Goal: Task Accomplishment & Management: Use online tool/utility

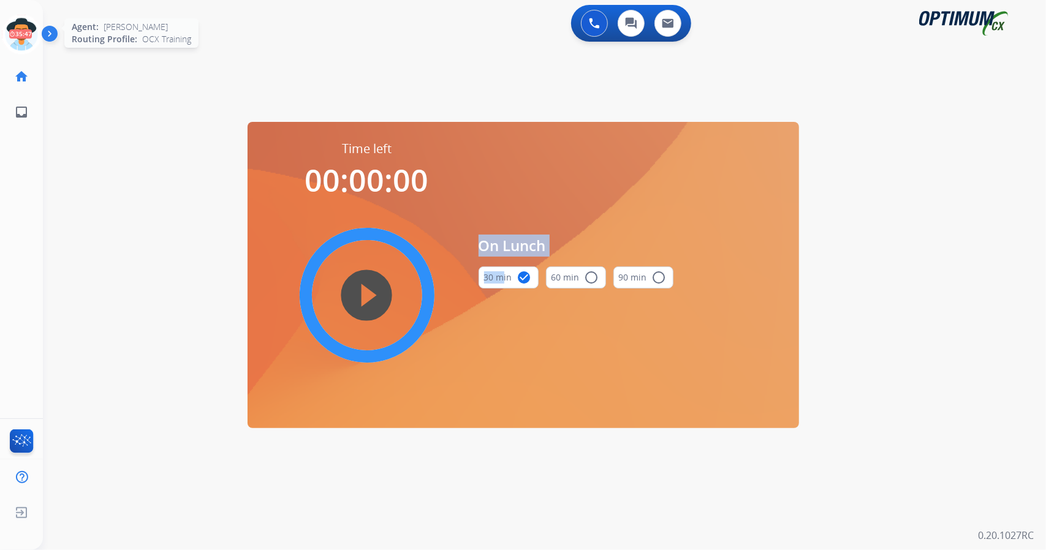
scroll to position [0, 3]
click at [0, 45] on icon at bounding box center [19, 35] width 40 height 40
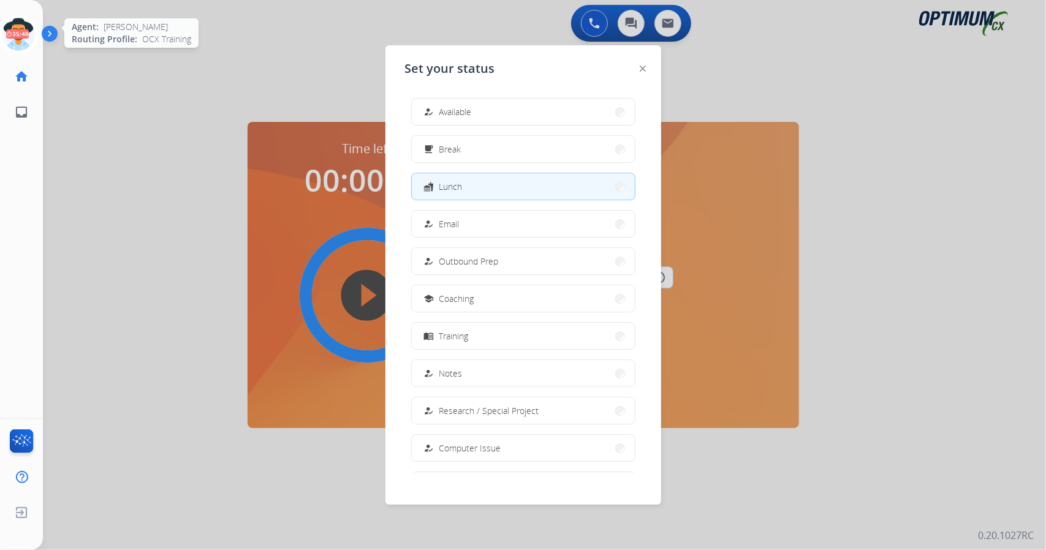
click at [2, 28] on circle at bounding box center [18, 34] width 36 height 36
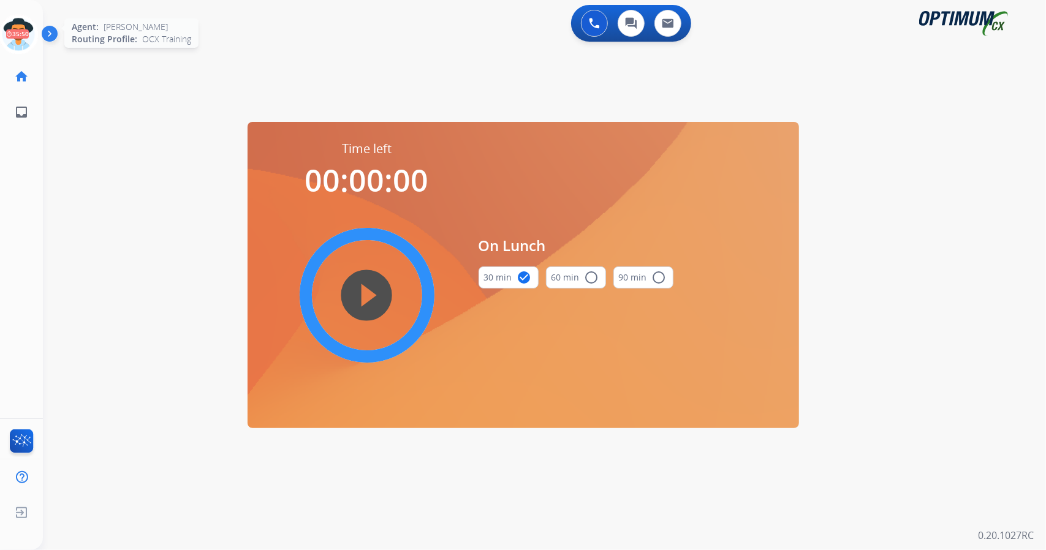
click at [16, 29] on icon at bounding box center [19, 35] width 40 height 40
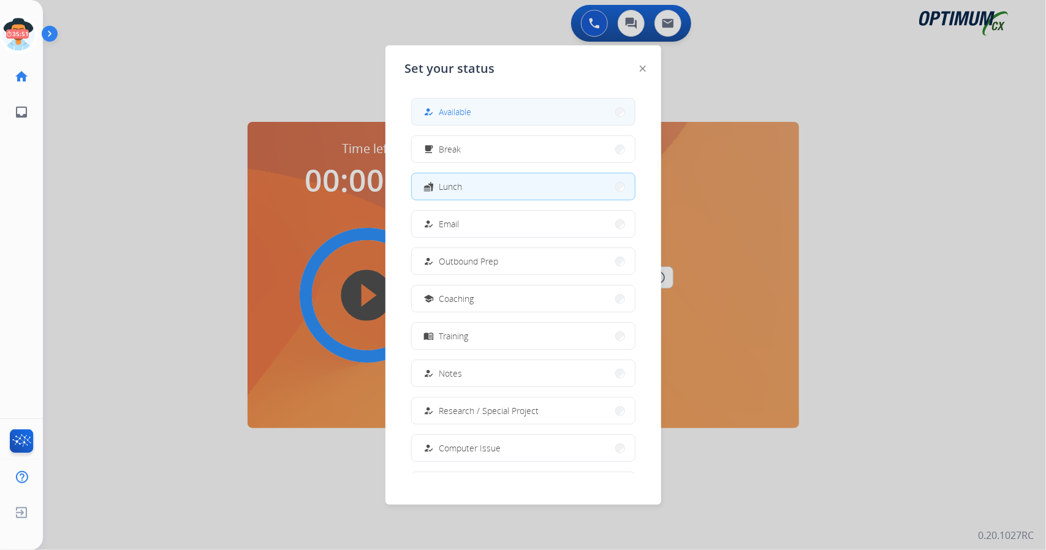
click at [473, 123] on button "how_to_reg Available" at bounding box center [523, 112] width 223 height 26
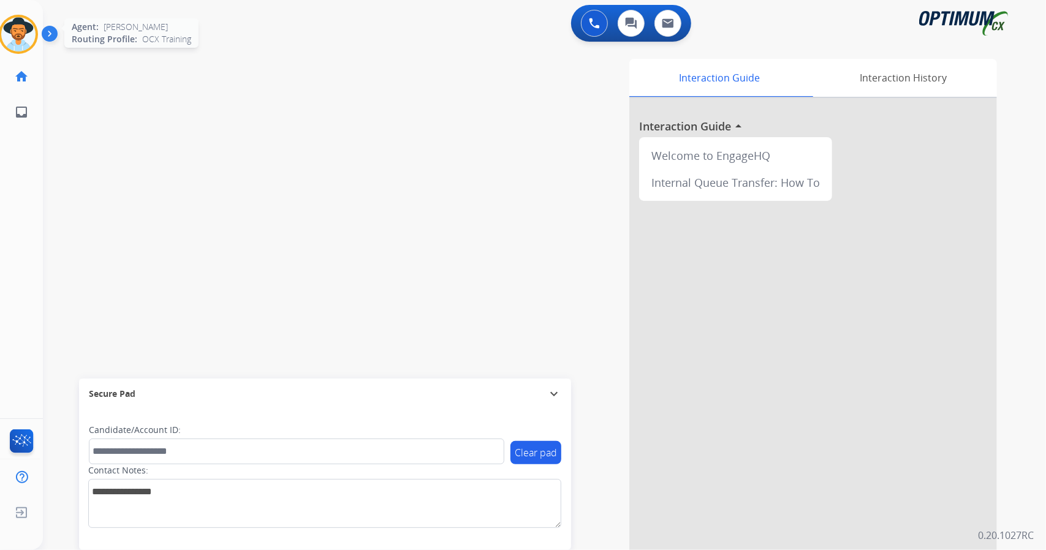
click at [9, 30] on img at bounding box center [18, 34] width 34 height 34
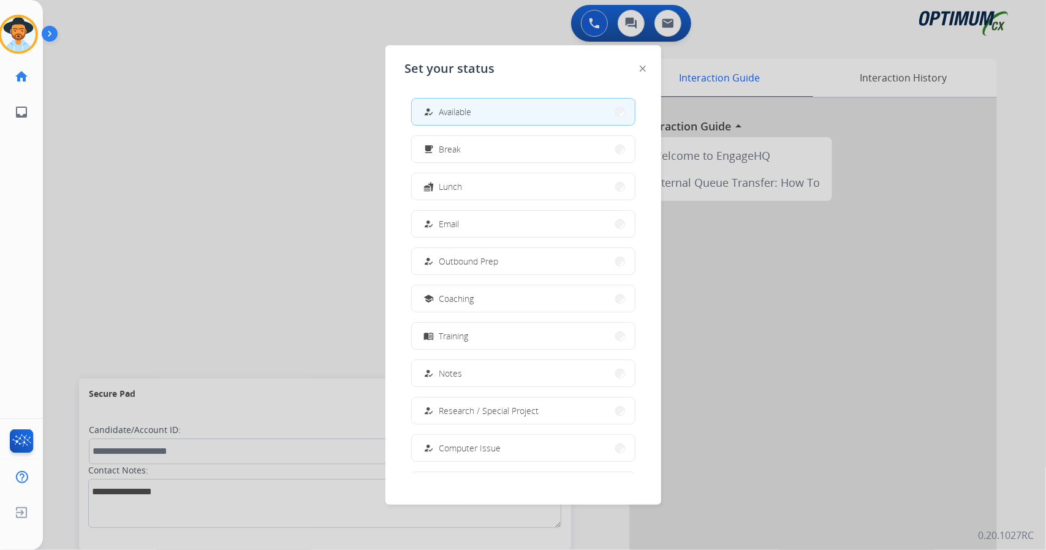
click at [168, 108] on div at bounding box center [523, 275] width 1046 height 550
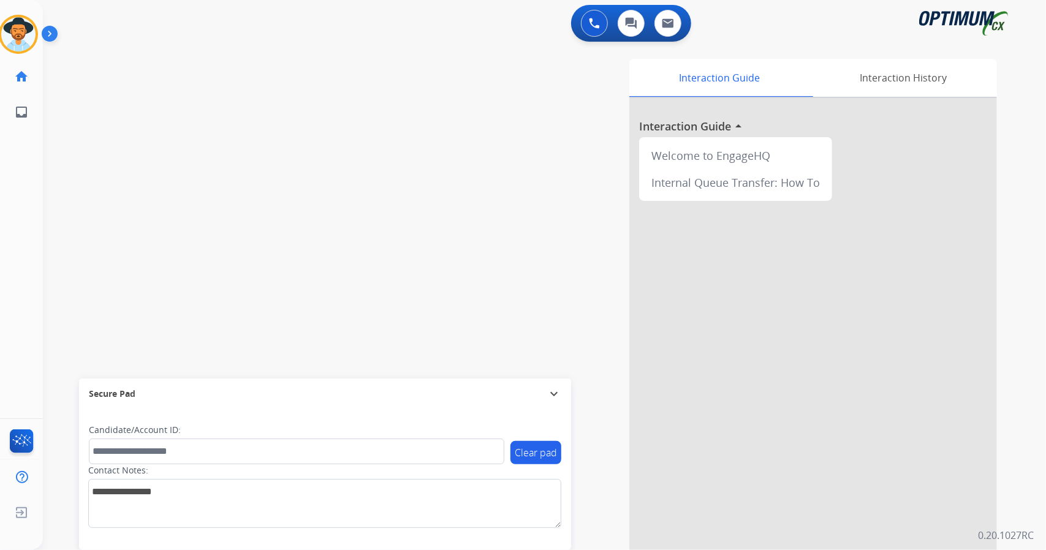
click at [0, 180] on div "[PERSON_NAME] Available Edit Avatar Agent: [PERSON_NAME] Profile: OCX Training …" at bounding box center [21, 275] width 43 height 550
click at [208, 197] on div "swap_horiz Break voice bridge close_fullscreen Connect 3-Way Call merge_type Se…" at bounding box center [530, 299] width 974 height 511
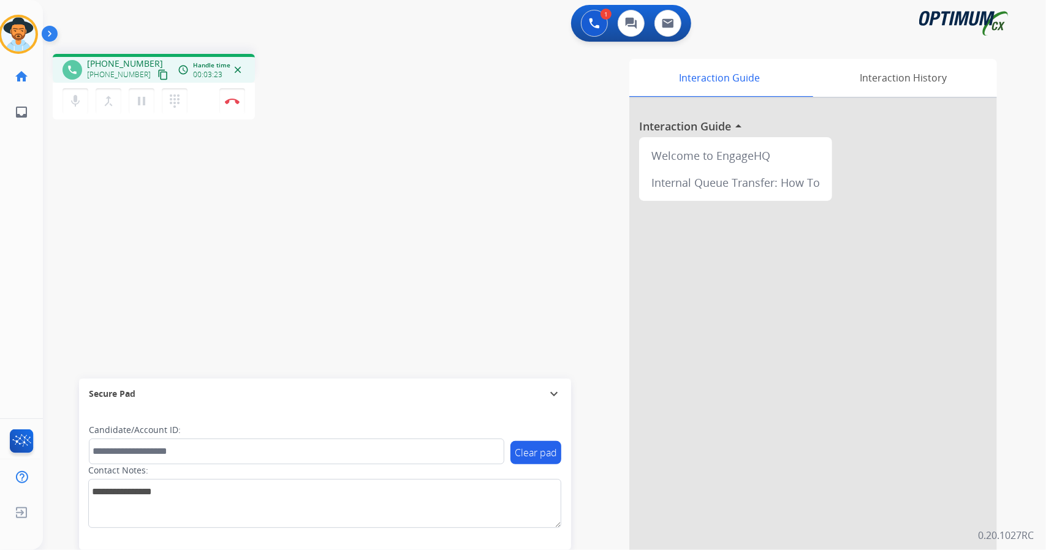
click at [259, 99] on div "phone [PHONE_NUMBER] [PHONE_NUMBER] content_copy access_time Call metrics Queue…" at bounding box center [219, 88] width 333 height 69
click at [230, 107] on button "Disconnect" at bounding box center [232, 101] width 26 height 26
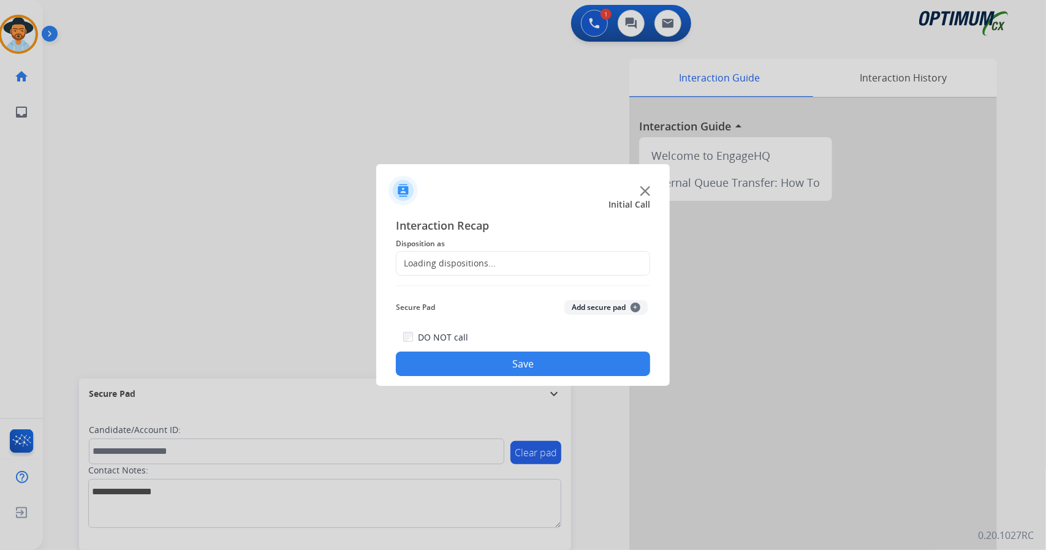
click at [497, 267] on div "Loading dispositions..." at bounding box center [523, 263] width 254 height 25
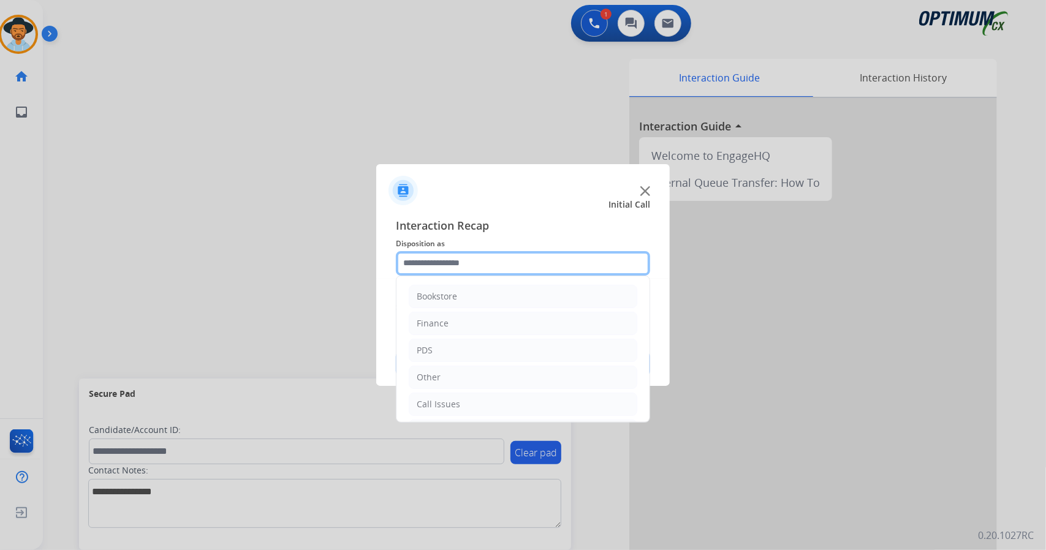
click at [497, 267] on input "text" at bounding box center [523, 263] width 254 height 25
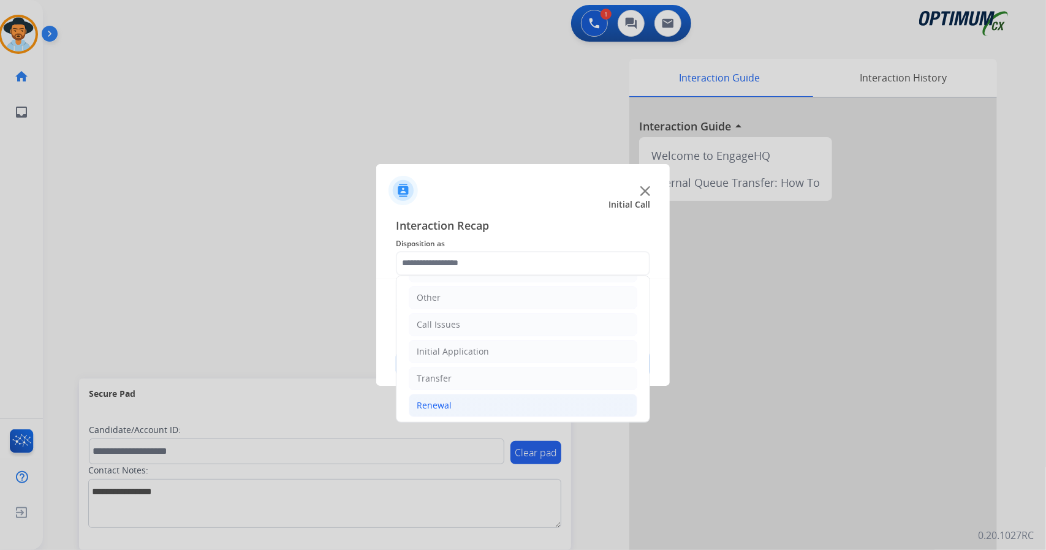
click at [489, 400] on li "Renewal" at bounding box center [523, 405] width 229 height 23
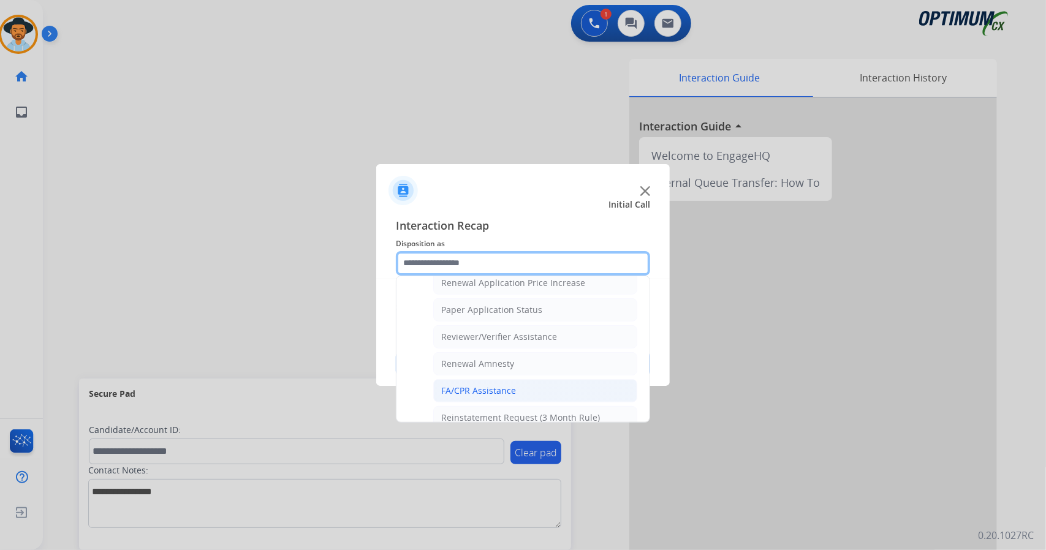
scroll to position [463, 0]
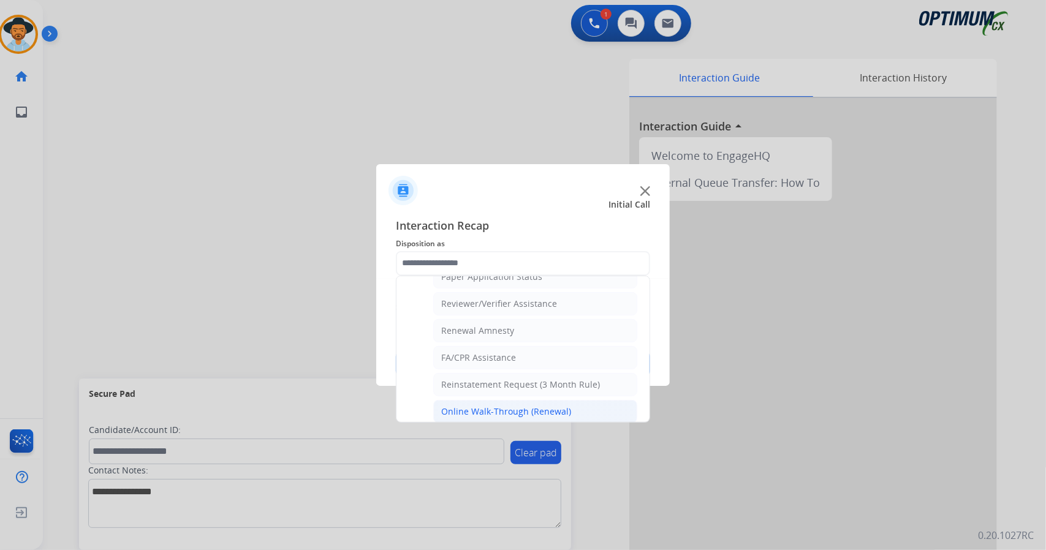
click at [505, 406] on div "Online Walk-Through (Renewal)" at bounding box center [506, 412] width 130 height 12
type input "**********"
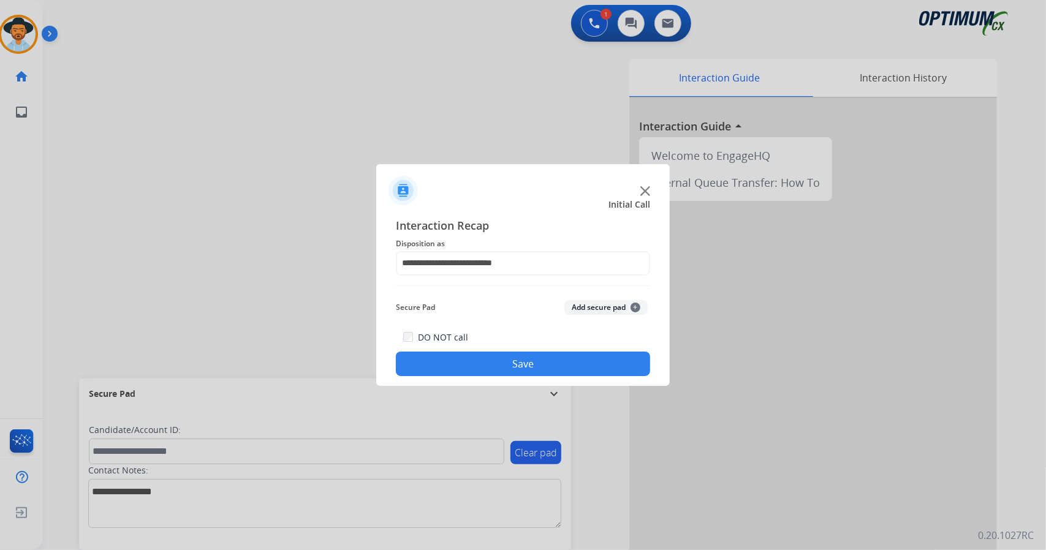
click at [496, 355] on button "Save" at bounding box center [523, 364] width 254 height 25
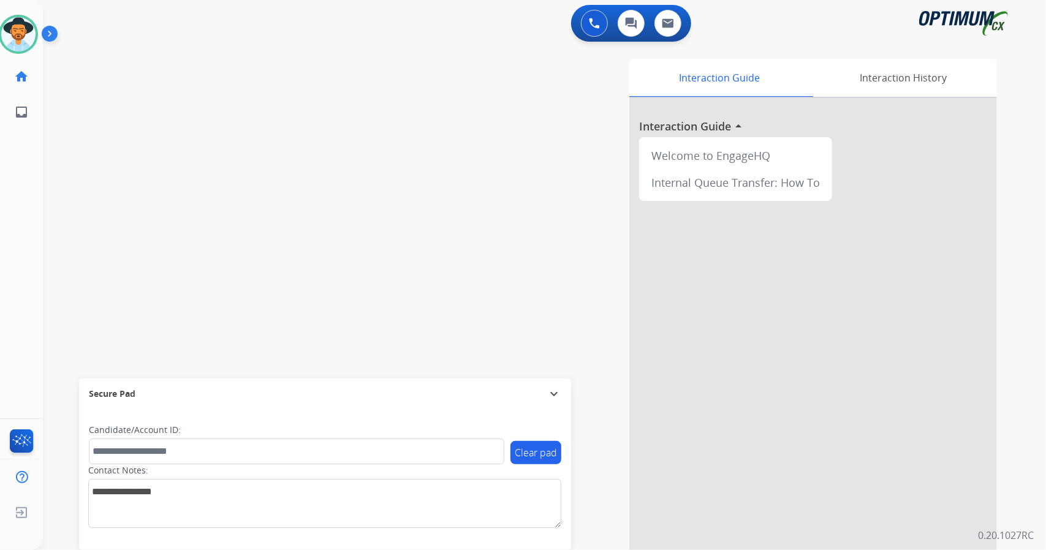
click at [1030, 262] on div "0 Voice Interactions 0 Chat Interactions 0 Email Interactions swap_horiz Break …" at bounding box center [544, 275] width 1003 height 550
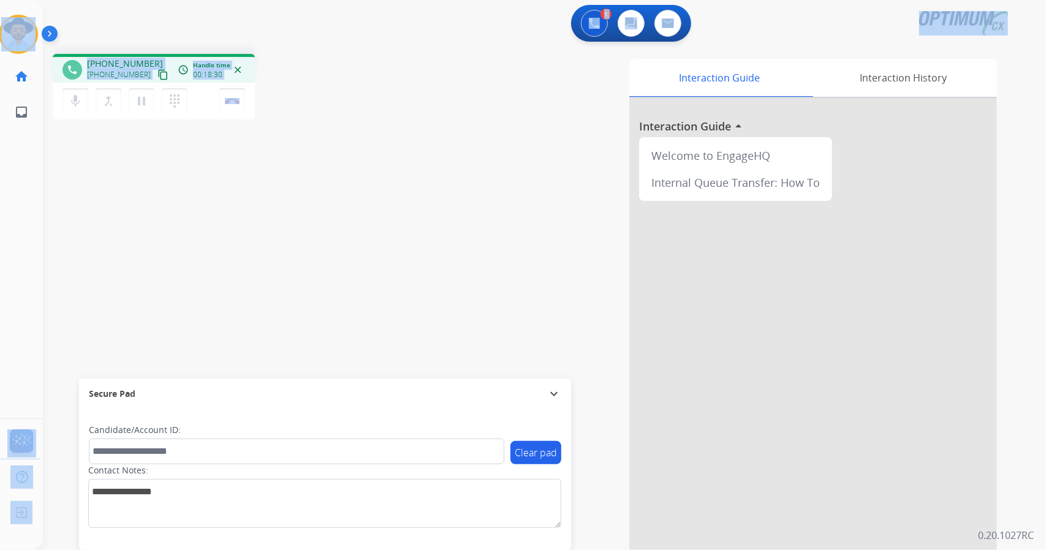
drag, startPoint x: 293, startPoint y: 107, endPoint x: 0, endPoint y: -7, distance: 314.0
click at [0, 0] on html "Outbound call Quit Outbound call Quit Schedule interaction + Add to my list Cus…" at bounding box center [523, 275] width 1046 height 550
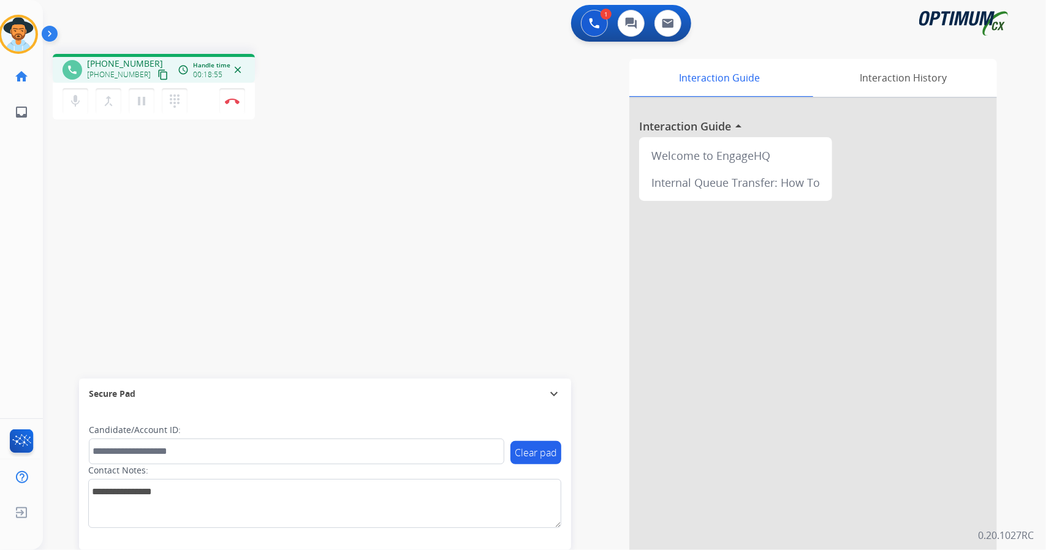
click at [375, 224] on div "phone [PHONE_NUMBER] [PHONE_NUMBER] content_copy access_time Call metrics Queue…" at bounding box center [530, 299] width 974 height 511
click at [236, 110] on button "Disconnect" at bounding box center [232, 101] width 26 height 26
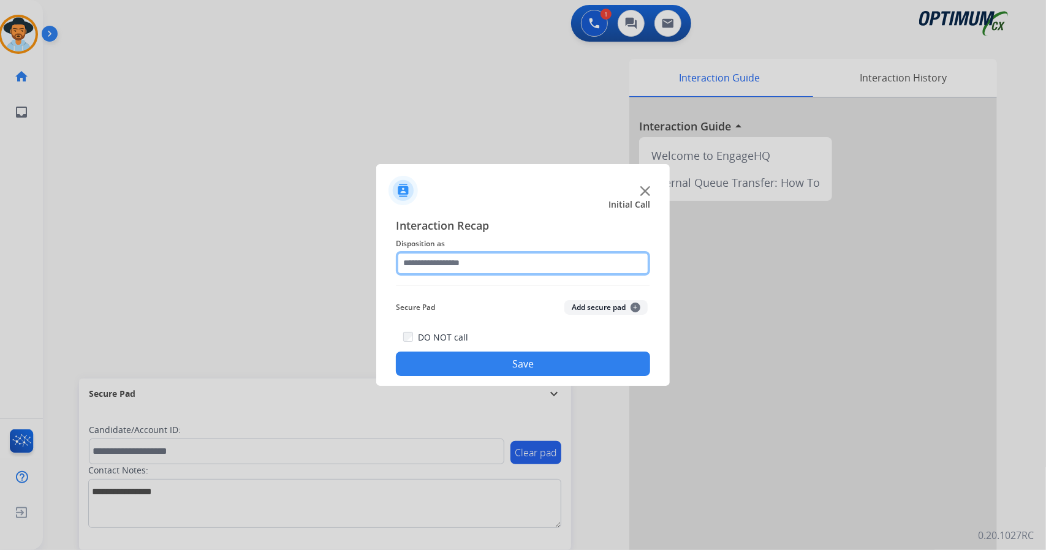
click at [462, 264] on input "text" at bounding box center [523, 263] width 254 height 25
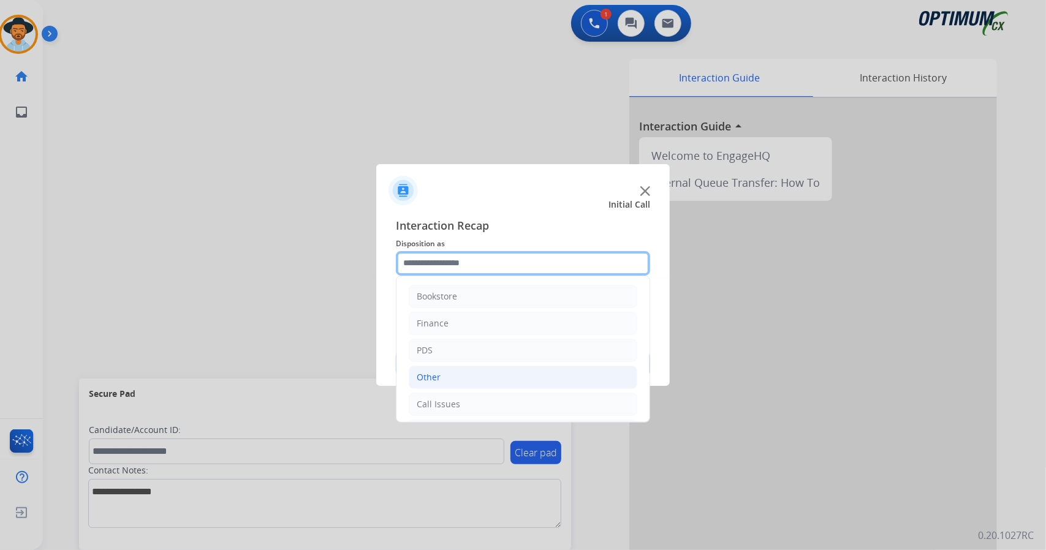
scroll to position [80, 0]
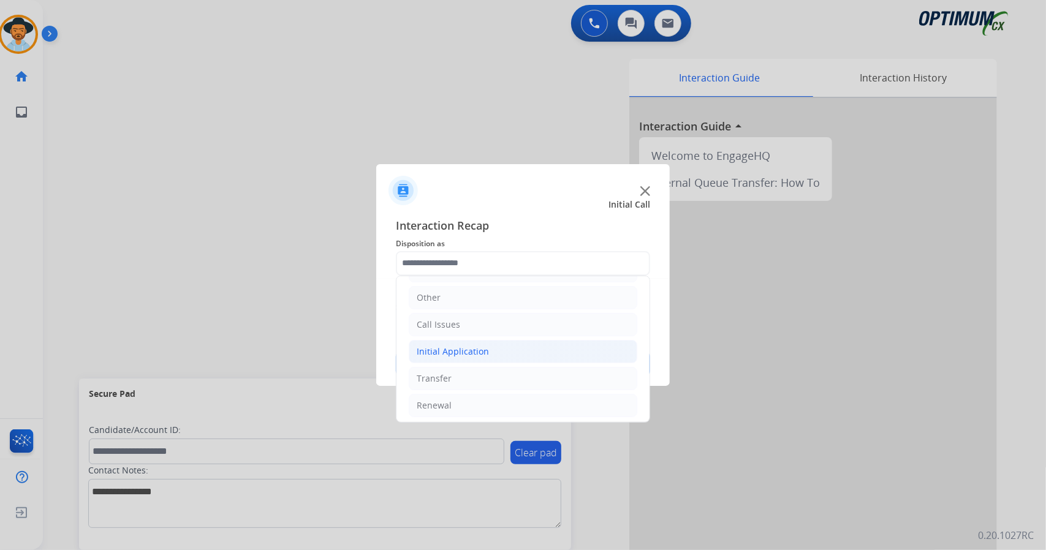
click at [501, 342] on li "Initial Application" at bounding box center [523, 351] width 229 height 23
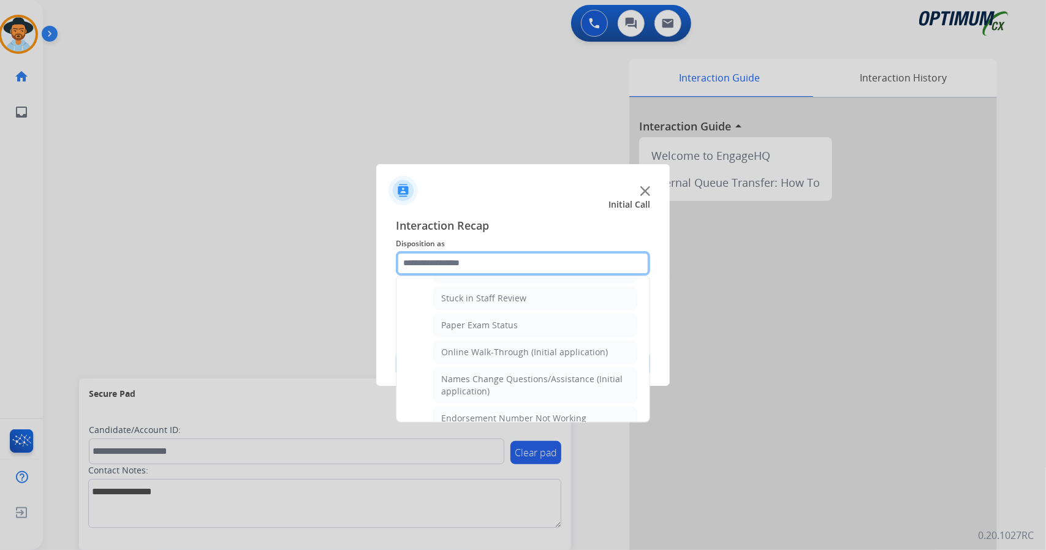
scroll to position [217, 0]
click at [501, 343] on div "Online Walk-Through (Initial application)" at bounding box center [524, 349] width 167 height 12
type input "**********"
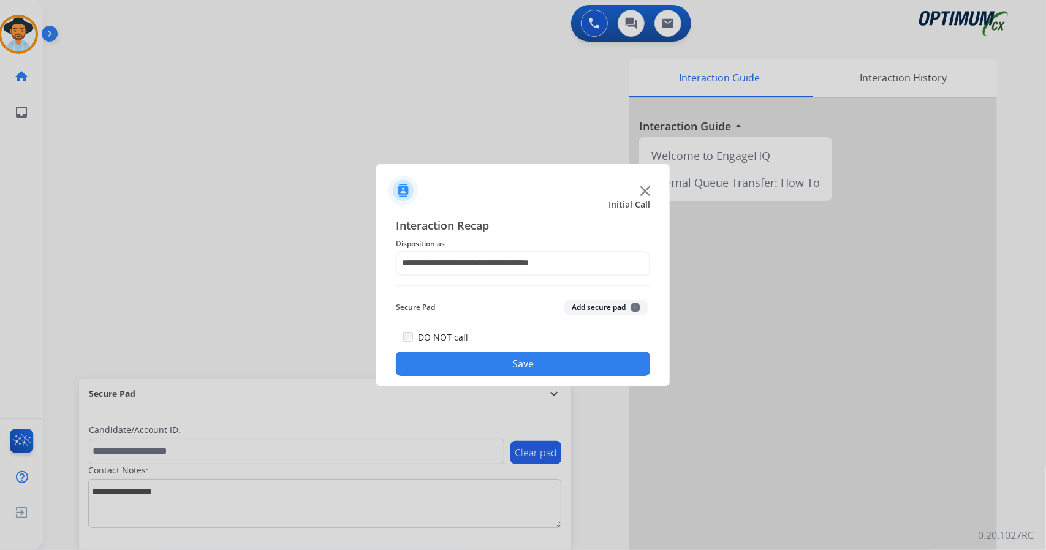
click at [511, 364] on button "Save" at bounding box center [523, 364] width 254 height 25
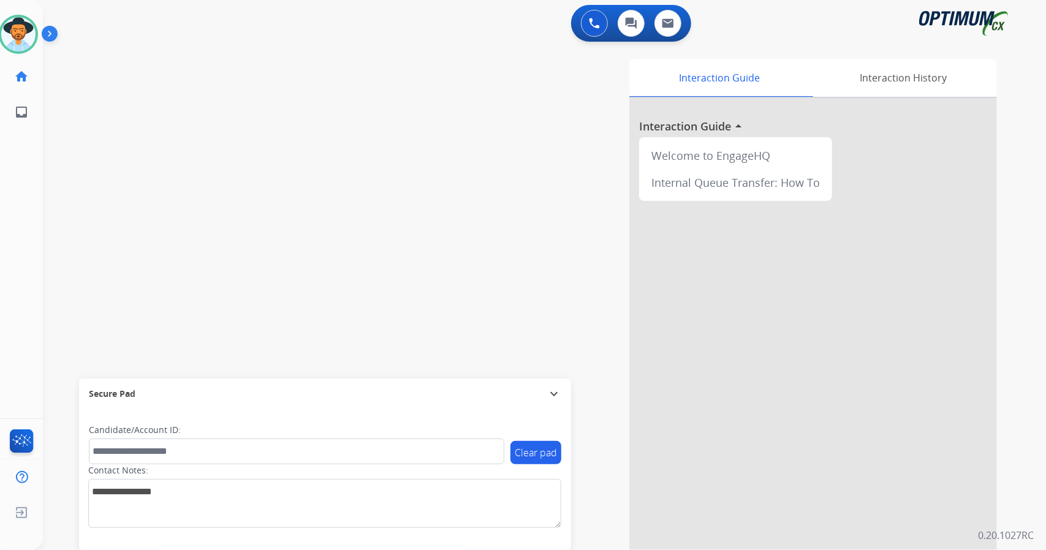
click at [140, 203] on div "swap_horiz Break voice bridge close_fullscreen Connect 3-Way Call merge_type Se…" at bounding box center [530, 299] width 974 height 511
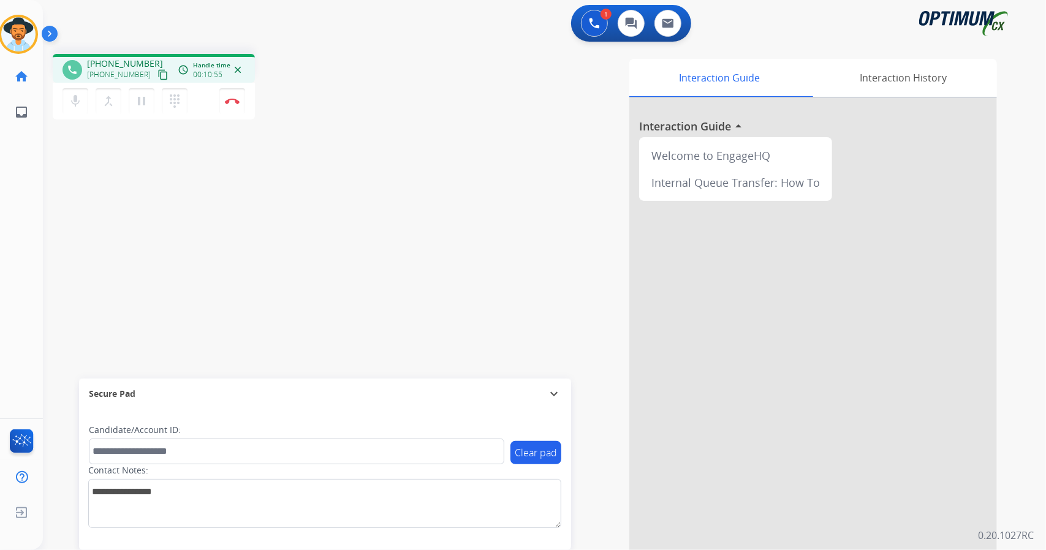
click at [0, 56] on div "[PERSON_NAME] Edit Avatar Agent: [PERSON_NAME] Profile: OCX Training home Home …" at bounding box center [18, 65] width 43 height 130
drag, startPoint x: 245, startPoint y: 97, endPoint x: 238, endPoint y: 100, distance: 7.4
click at [238, 100] on div "mic Mute merge_type Bridge pause Hold dialpad Dialpad Disconnect" at bounding box center [154, 101] width 202 height 37
click at [238, 100] on img at bounding box center [232, 101] width 15 height 6
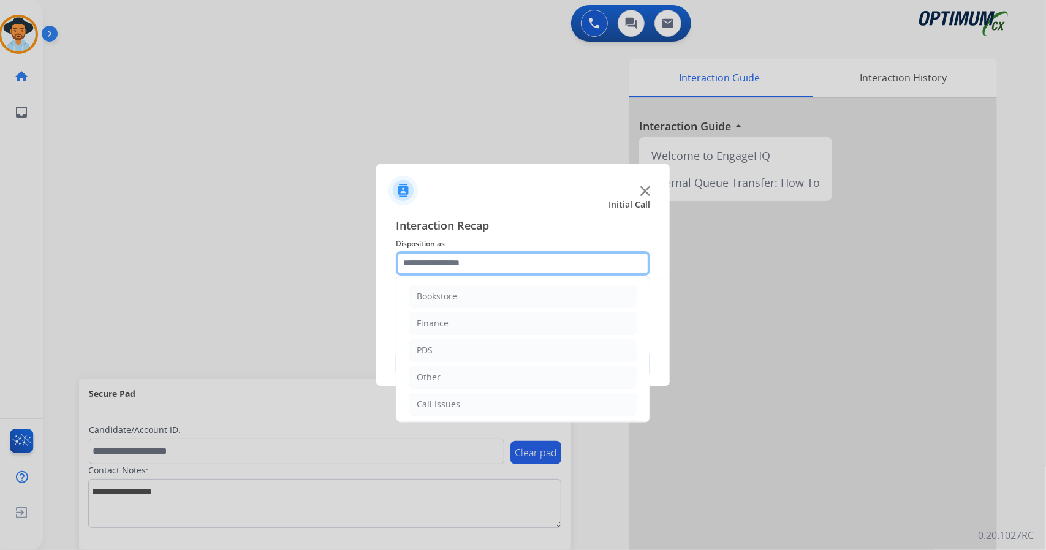
click at [486, 270] on input "text" at bounding box center [523, 263] width 254 height 25
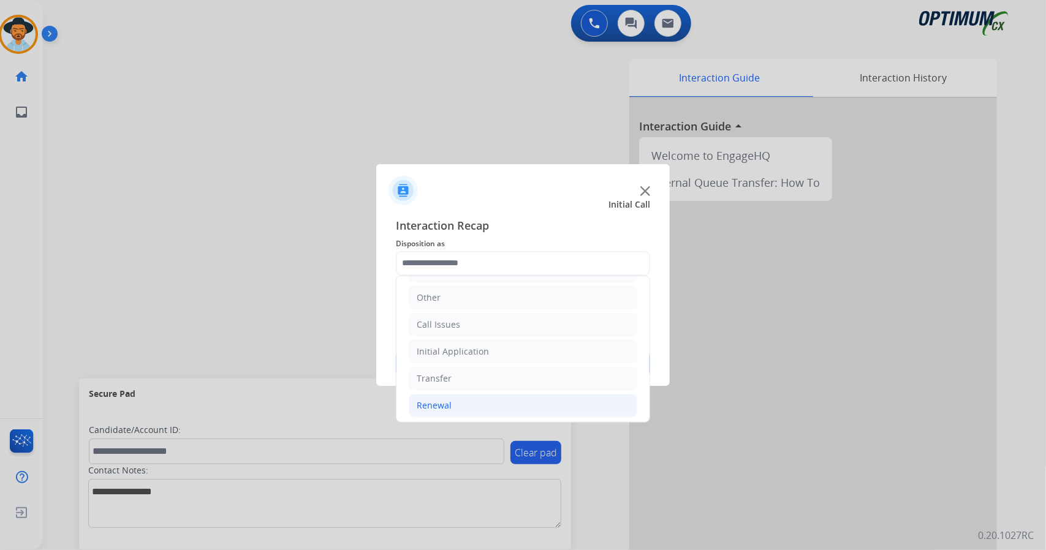
click at [490, 404] on li "Renewal" at bounding box center [523, 405] width 229 height 23
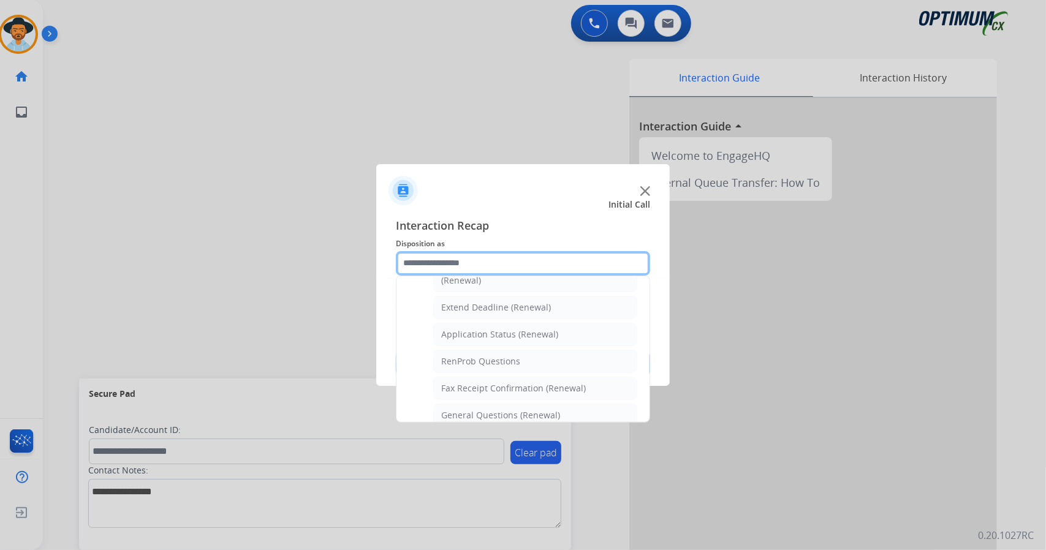
scroll to position [463, 0]
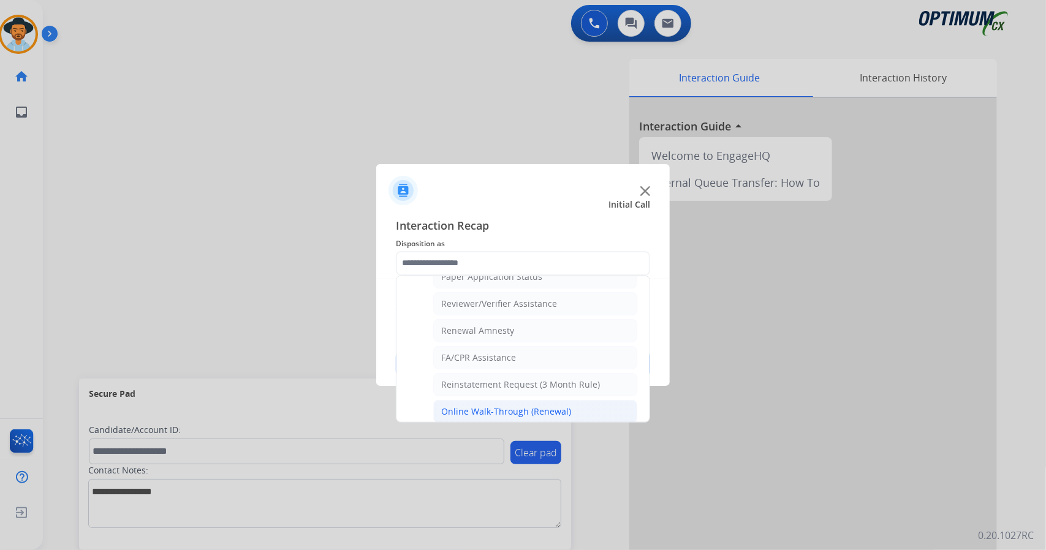
click at [467, 412] on li "Online Walk-Through (Renewal)" at bounding box center [535, 411] width 204 height 23
type input "**********"
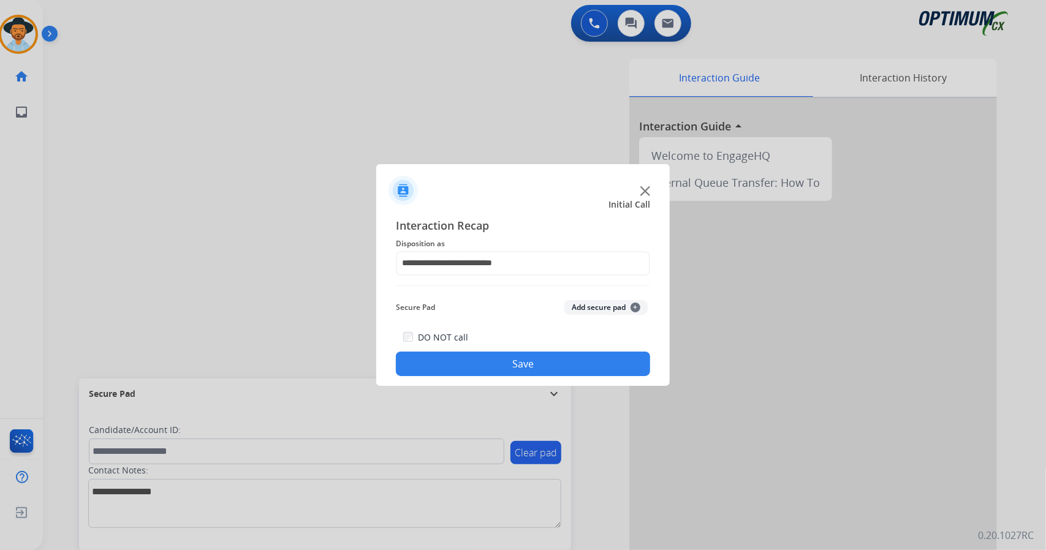
click at [469, 371] on button "Save" at bounding box center [523, 364] width 254 height 25
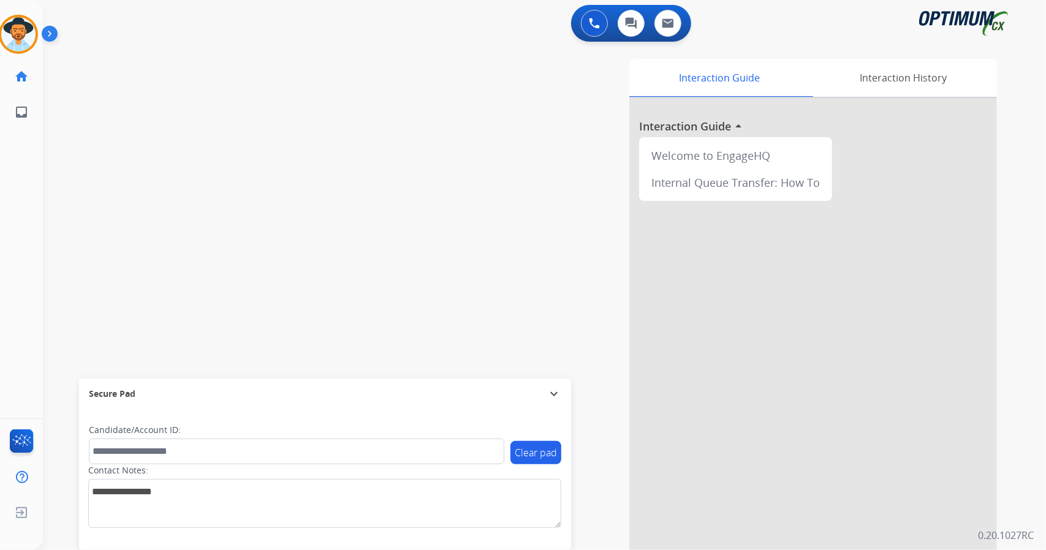
click at [2, 242] on div "[PERSON_NAME] AfterCallWork Edit Avatar Agent: [PERSON_NAME] Profile: OCX Train…" at bounding box center [21, 275] width 43 height 550
click at [28, 28] on img at bounding box center [18, 34] width 34 height 34
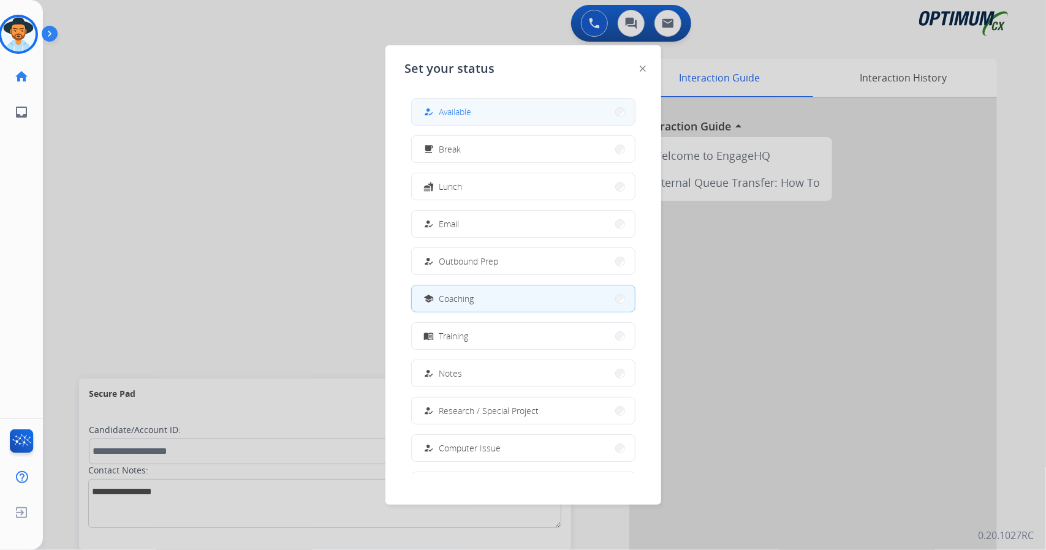
click at [456, 122] on button "how_to_reg Available" at bounding box center [523, 112] width 223 height 26
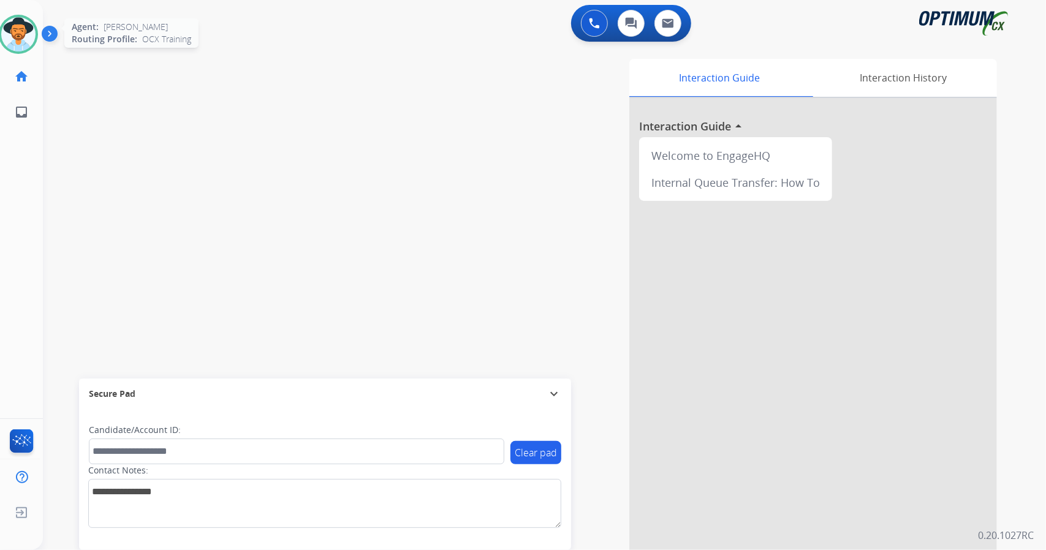
click at [13, 32] on img at bounding box center [18, 34] width 34 height 34
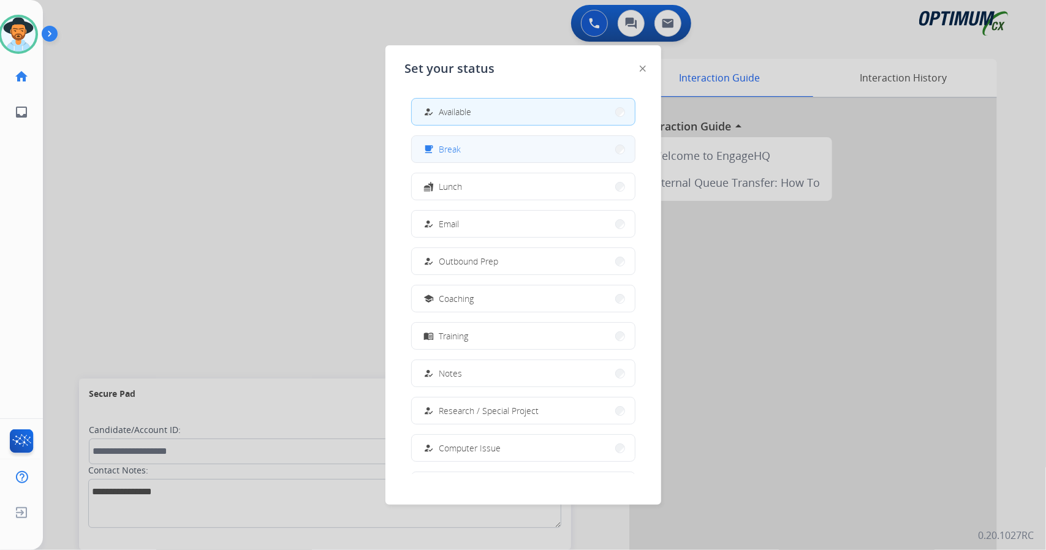
click at [459, 150] on span "Break" at bounding box center [450, 149] width 22 height 13
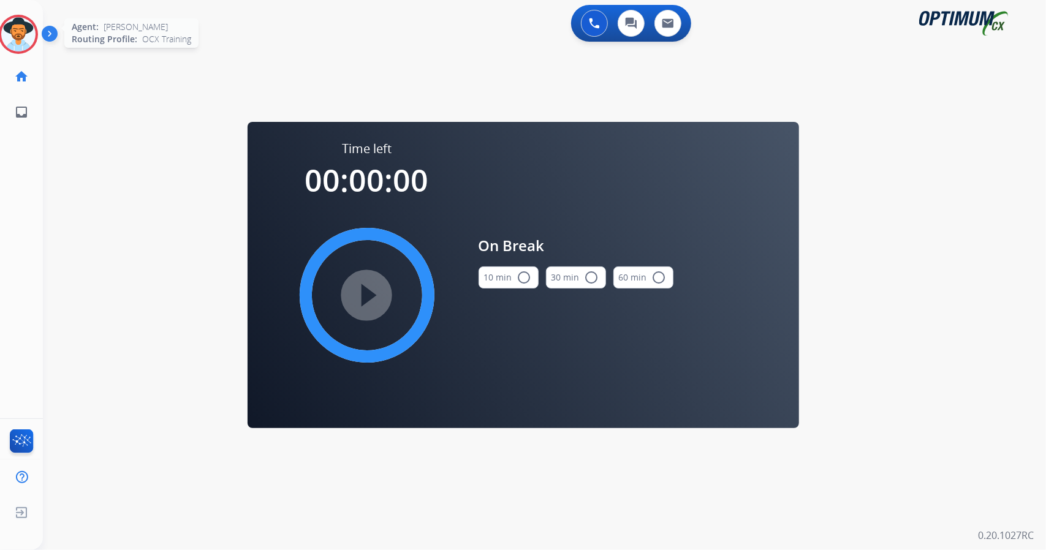
click at [17, 15] on div at bounding box center [18, 34] width 39 height 39
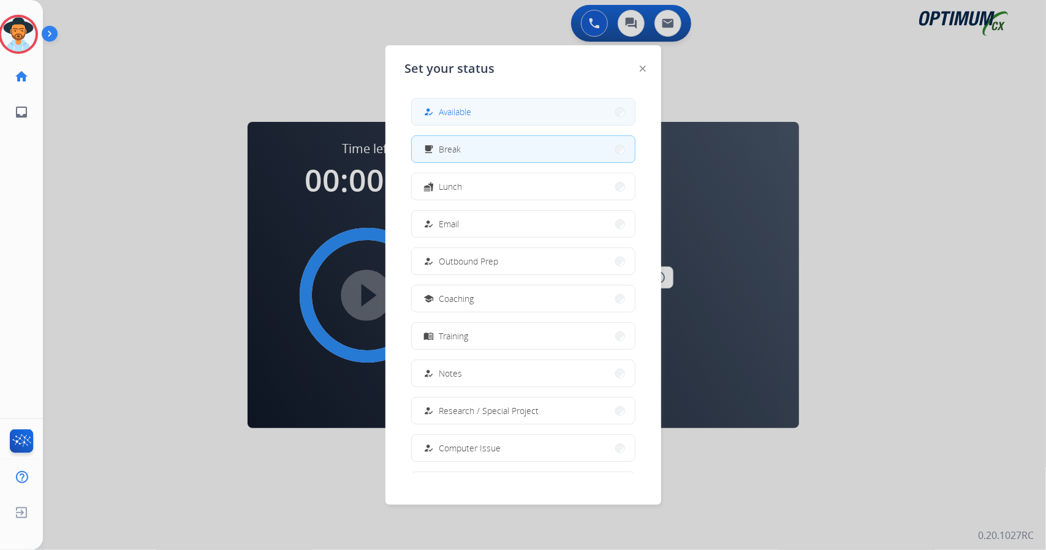
click at [467, 108] on span "Available" at bounding box center [455, 111] width 32 height 13
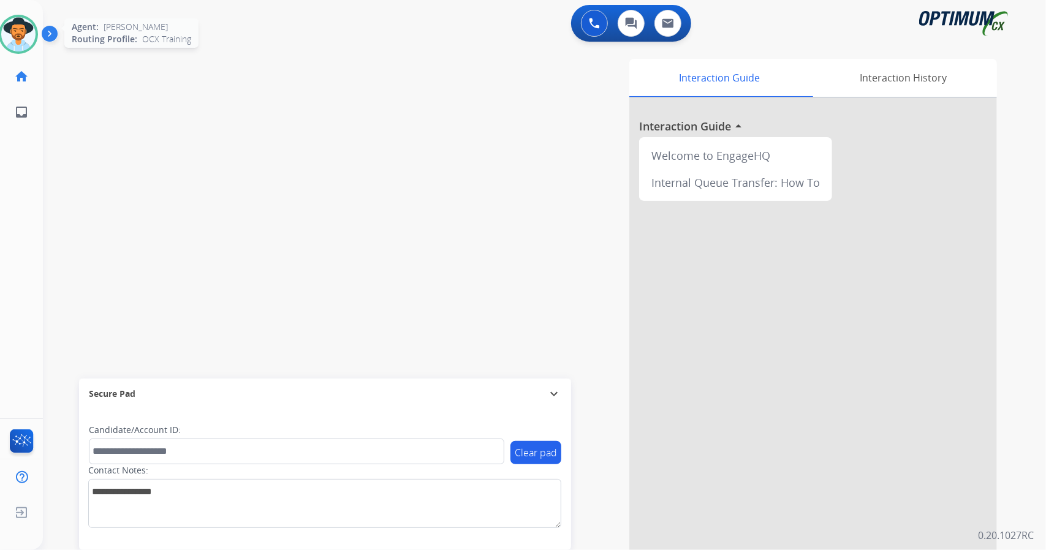
click at [11, 47] on img at bounding box center [18, 34] width 34 height 34
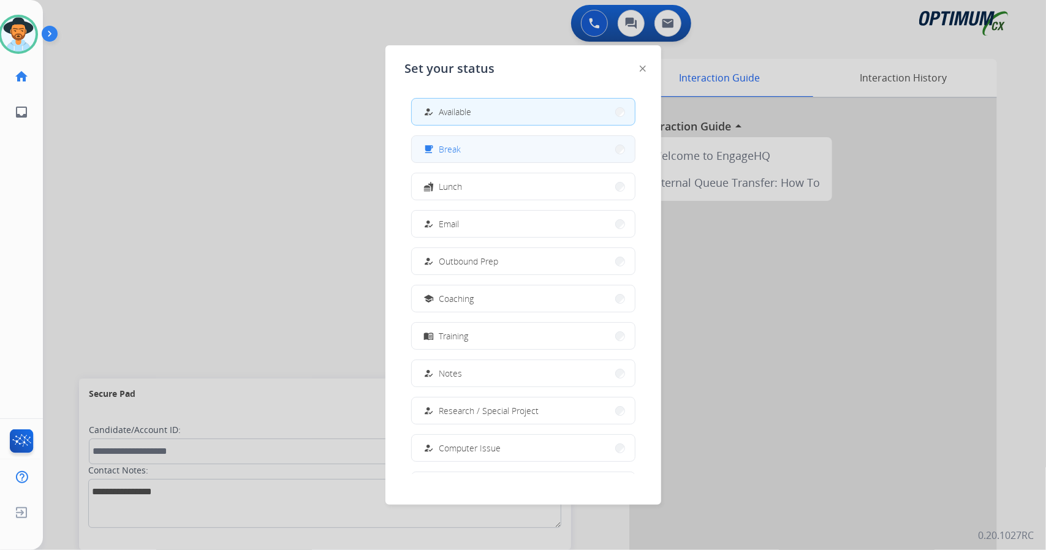
click at [535, 161] on button "free_breakfast Break" at bounding box center [523, 149] width 223 height 26
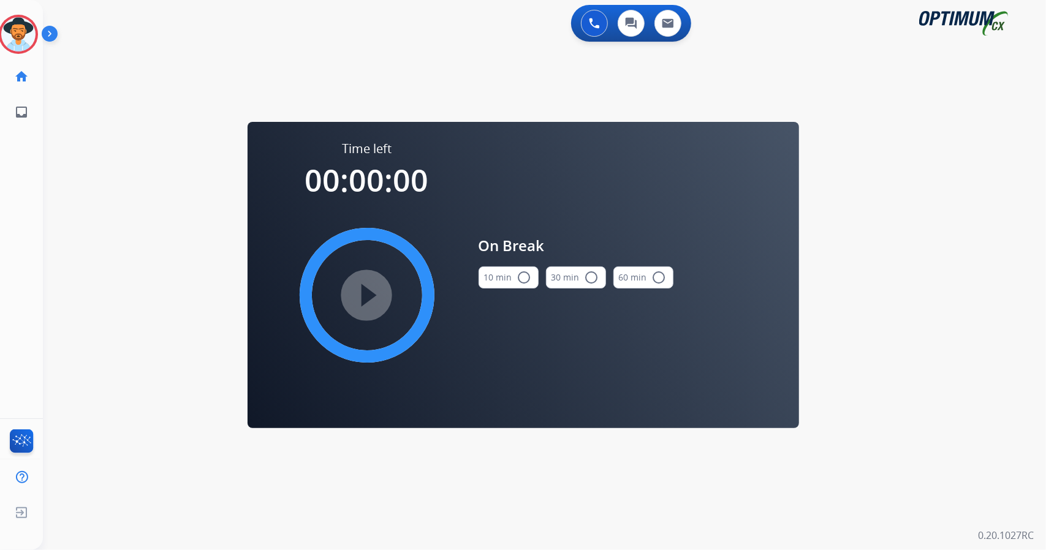
click at [911, 278] on div "0 Voice Interactions 0 Chat Interactions 0 Email Interactions swap_horiz Break …" at bounding box center [544, 275] width 1003 height 550
click at [501, 279] on button "10 min radio_button_unchecked" at bounding box center [508, 278] width 60 height 22
click at [364, 295] on mat-icon "play_circle_filled" at bounding box center [367, 295] width 15 height 15
click at [14, 40] on icon at bounding box center [19, 35] width 40 height 40
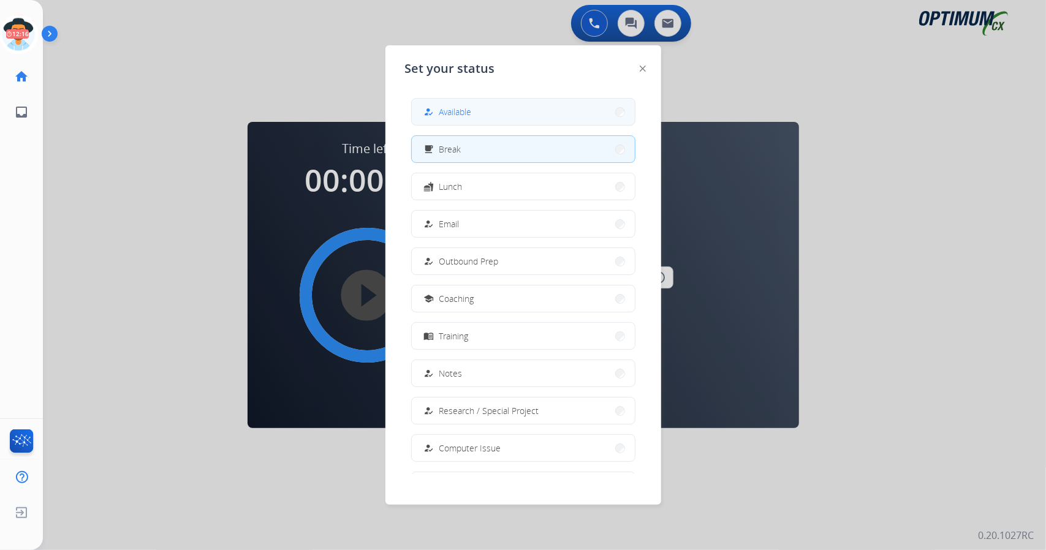
click at [466, 119] on button "how_to_reg Available" at bounding box center [523, 112] width 223 height 26
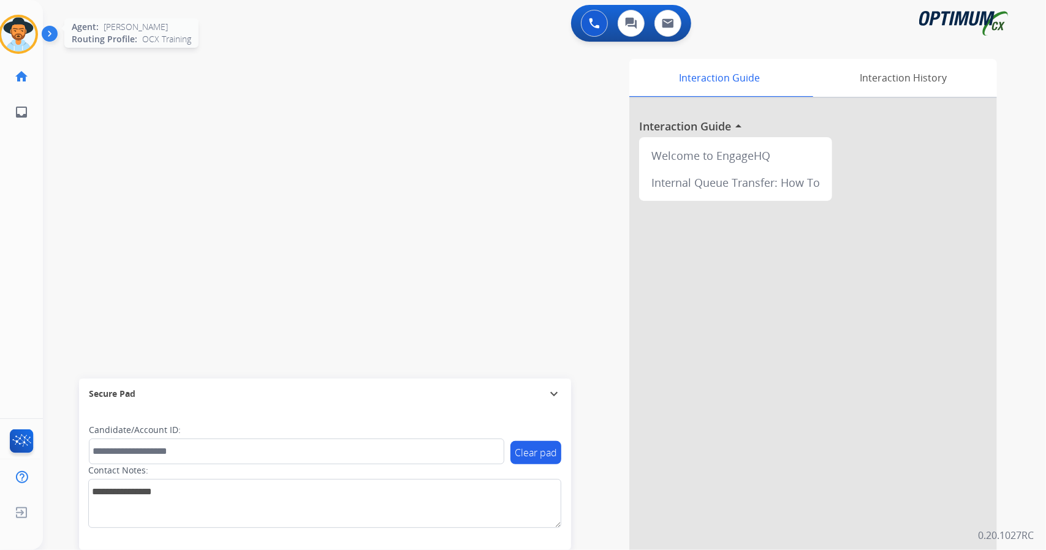
click at [27, 53] on div "Agent: [PERSON_NAME] Profile: OCX Training" at bounding box center [18, 34] width 39 height 39
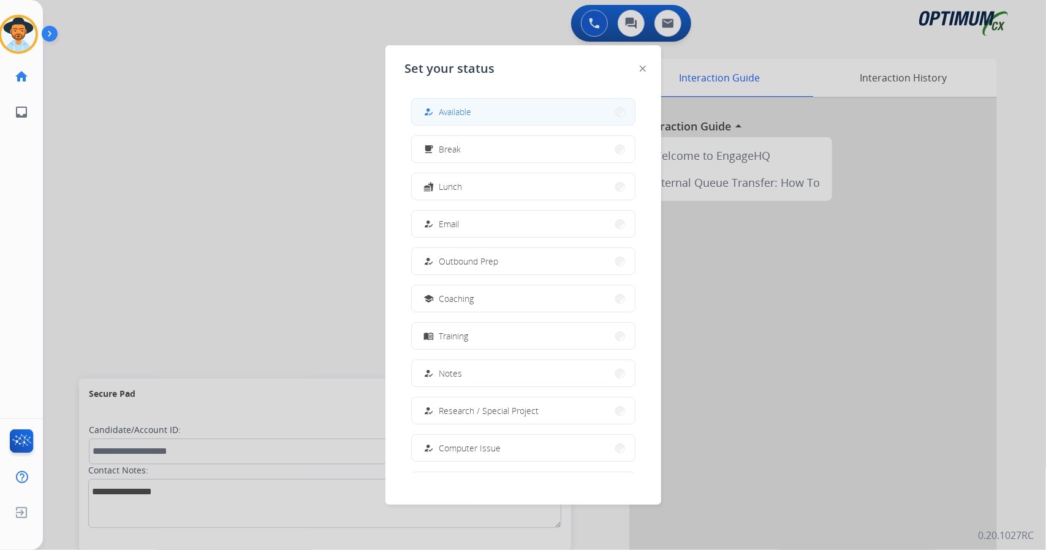
click at [446, 110] on span "Available" at bounding box center [455, 111] width 32 height 13
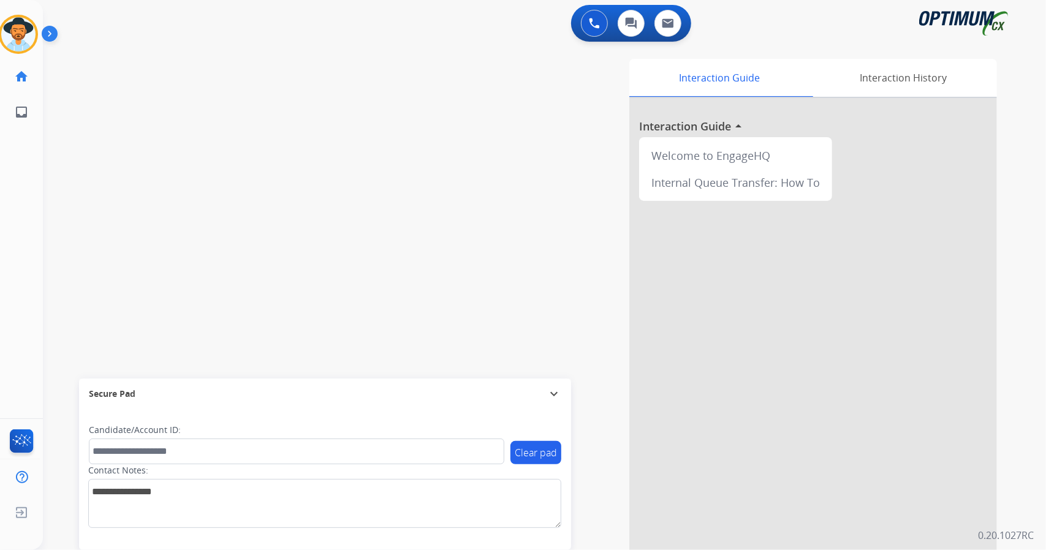
click at [158, 58] on div "swap_horiz Break voice bridge close_fullscreen Connect 3-Way Call merge_type Se…" at bounding box center [530, 299] width 974 height 511
click at [28, 31] on img at bounding box center [18, 34] width 34 height 34
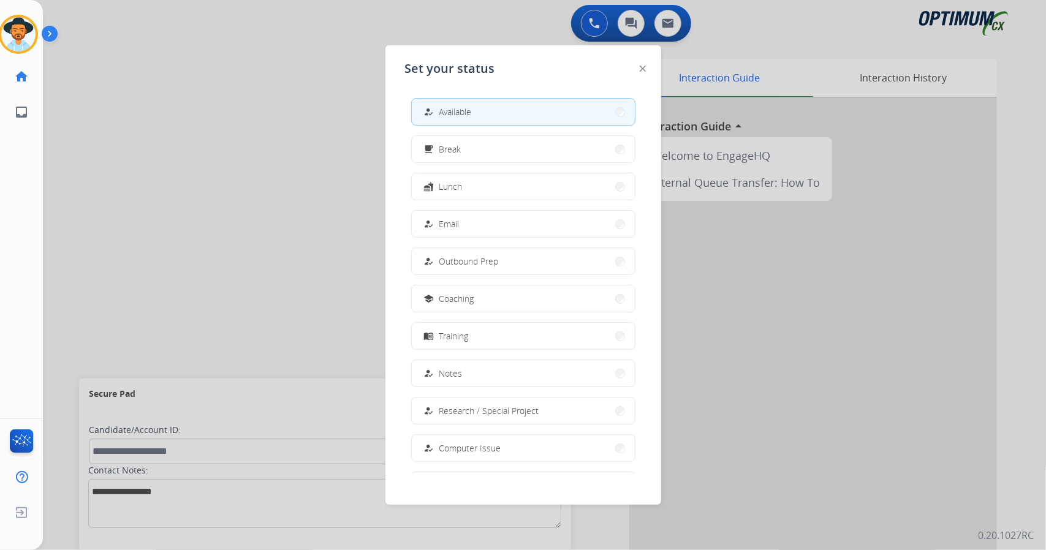
click at [251, 95] on div at bounding box center [523, 275] width 1046 height 550
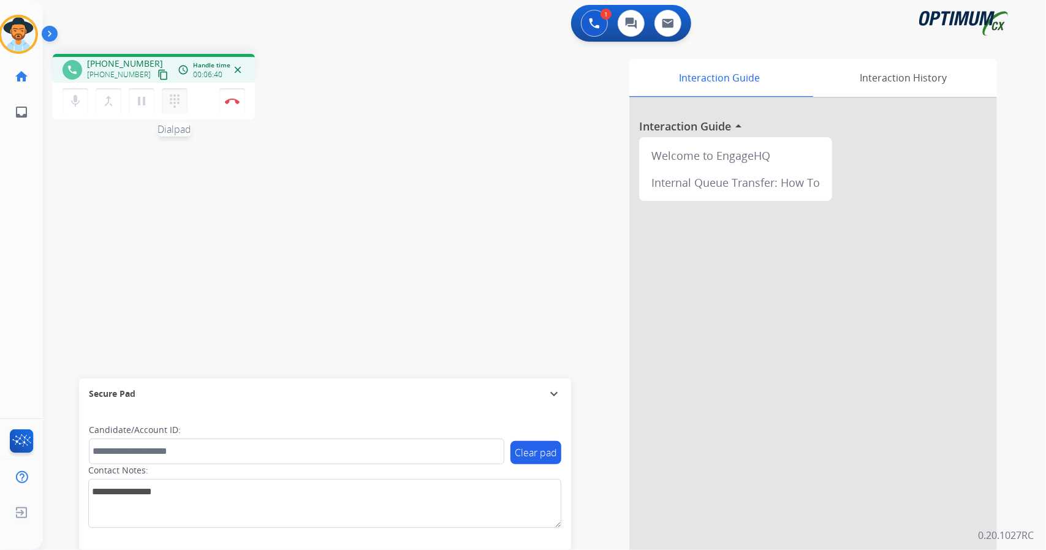
click at [175, 104] on mat-icon "dialpad" at bounding box center [174, 101] width 15 height 15
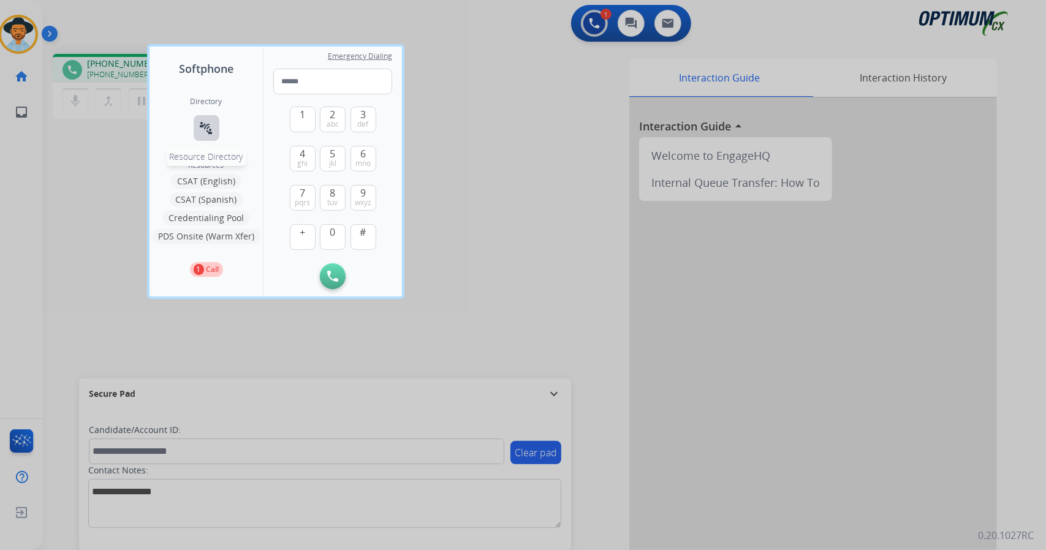
click at [203, 132] on mat-icon "connect_without_contact" at bounding box center [206, 128] width 15 height 15
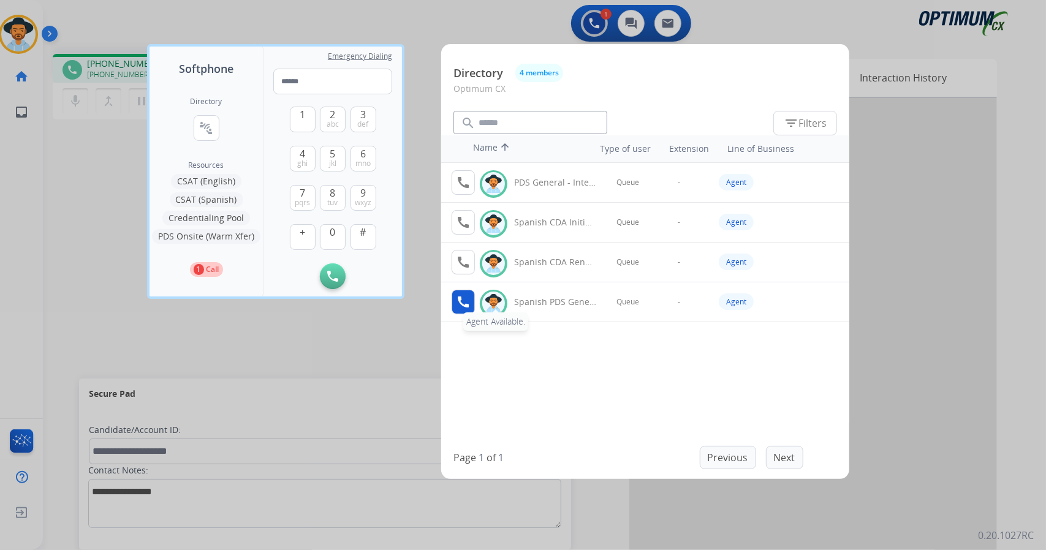
click at [458, 302] on mat-icon "call" at bounding box center [463, 302] width 15 height 15
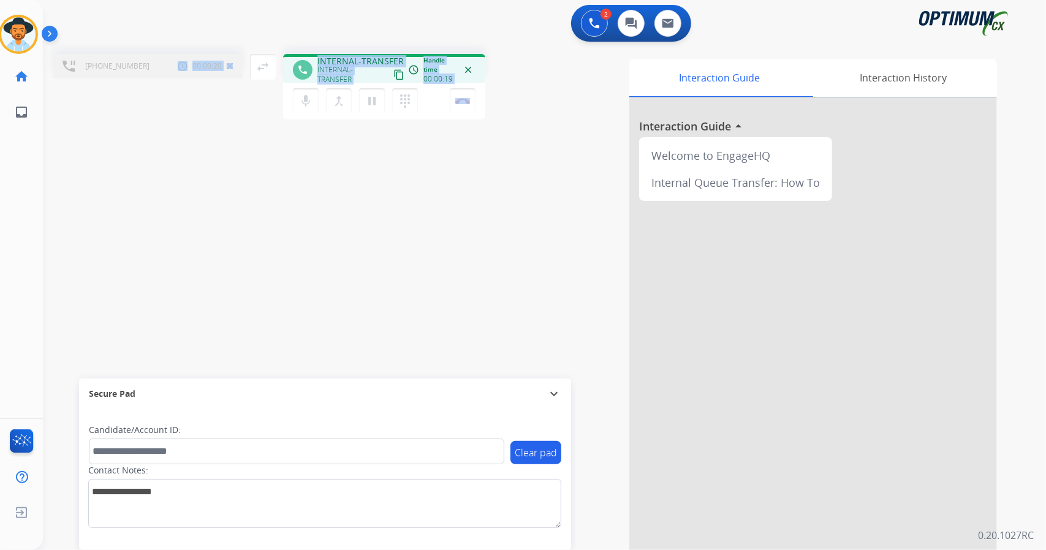
drag, startPoint x: 511, startPoint y: 93, endPoint x: 162, endPoint y: 81, distance: 349.4
click at [162, 81] on div "[PHONE_NUMBER] Call metrics Hold 00:00:20 00:00:20 swap_horiz Break voice bridg…" at bounding box center [530, 299] width 974 height 511
click at [140, 170] on div "[PHONE_NUMBER] Call metrics Hold 00:00:22 00:00:22 swap_horiz Break voice bridg…" at bounding box center [530, 299] width 974 height 511
click at [254, 69] on button "swap_horiz Break voice bridge" at bounding box center [263, 67] width 26 height 26
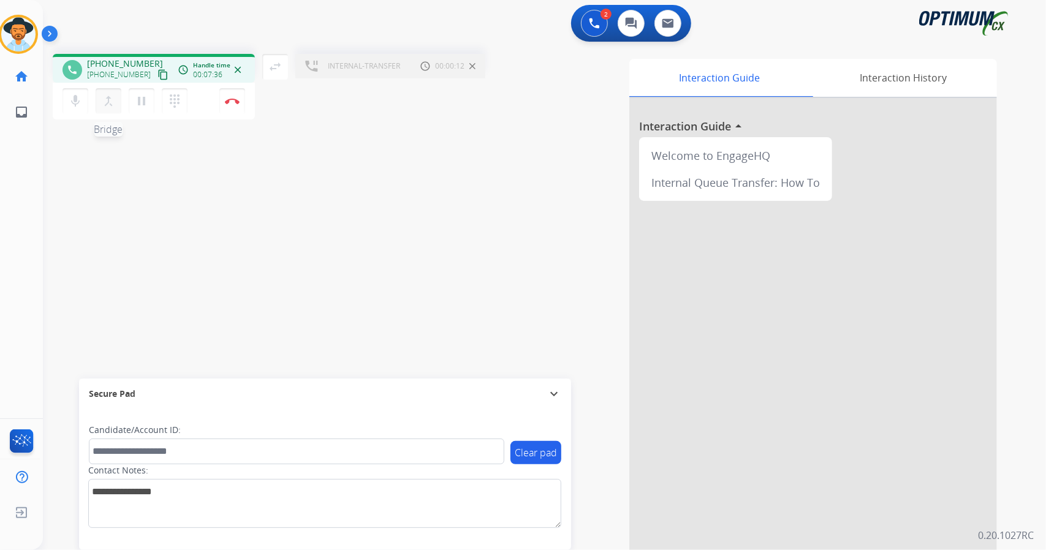
click at [110, 101] on mat-icon "merge_type" at bounding box center [108, 101] width 15 height 15
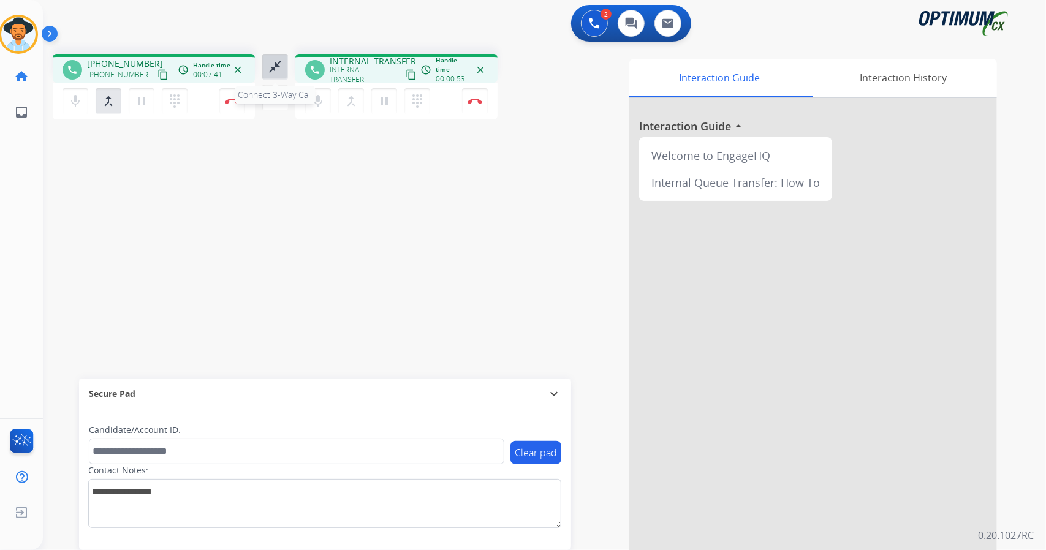
click at [275, 66] on mat-icon "close_fullscreen" at bounding box center [275, 66] width 15 height 15
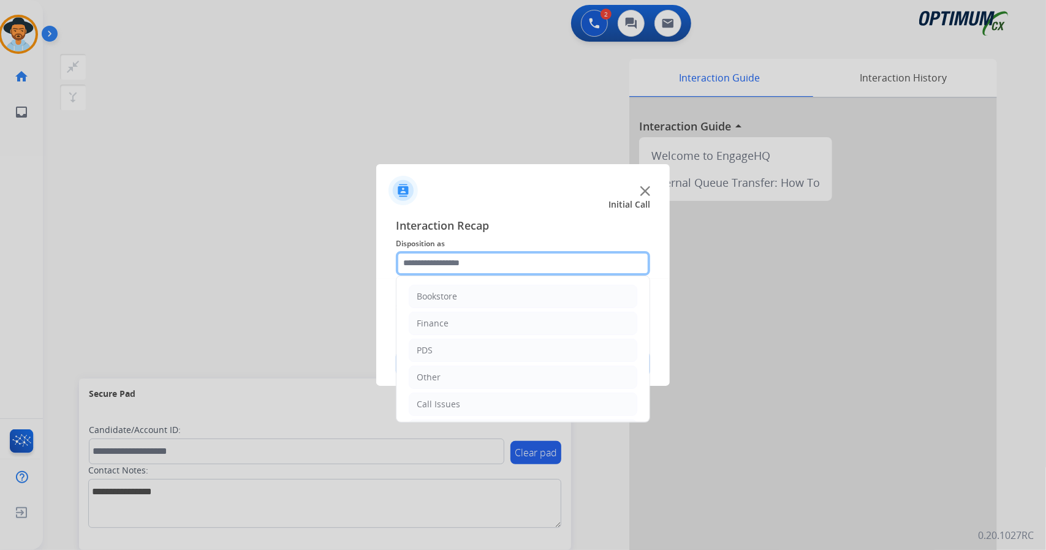
click at [455, 269] on input "text" at bounding box center [523, 263] width 254 height 25
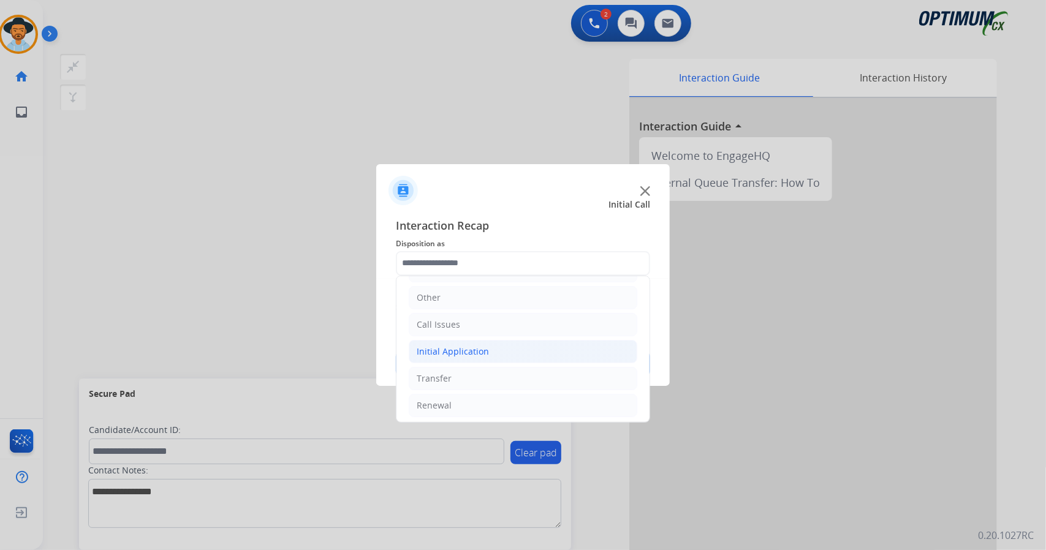
click at [458, 347] on div "Initial Application" at bounding box center [453, 352] width 72 height 12
click at [468, 373] on div "Credential Resend (Initial application)" at bounding box center [518, 378] width 155 height 12
type input "**********"
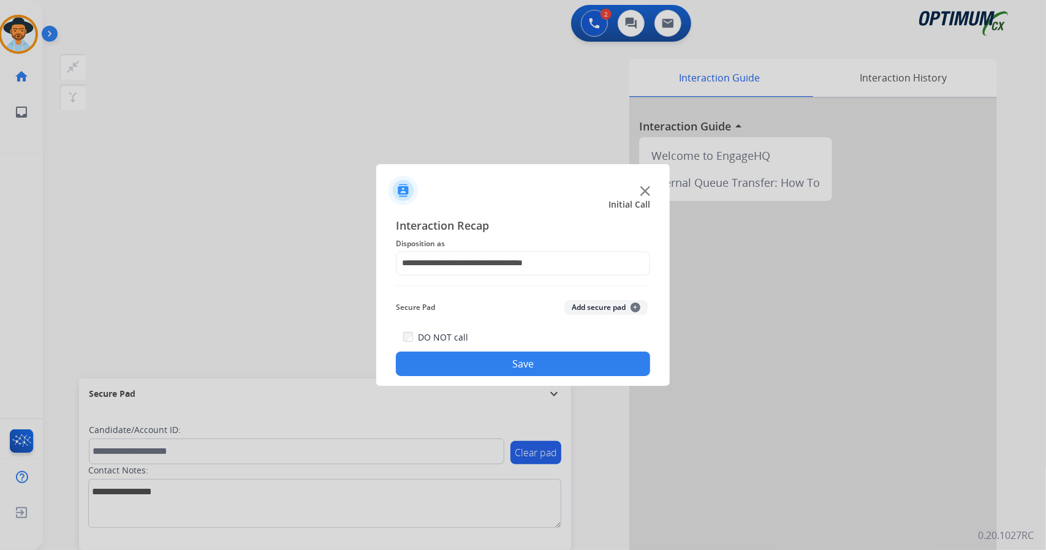
click at [461, 365] on button "Save" at bounding box center [523, 364] width 254 height 25
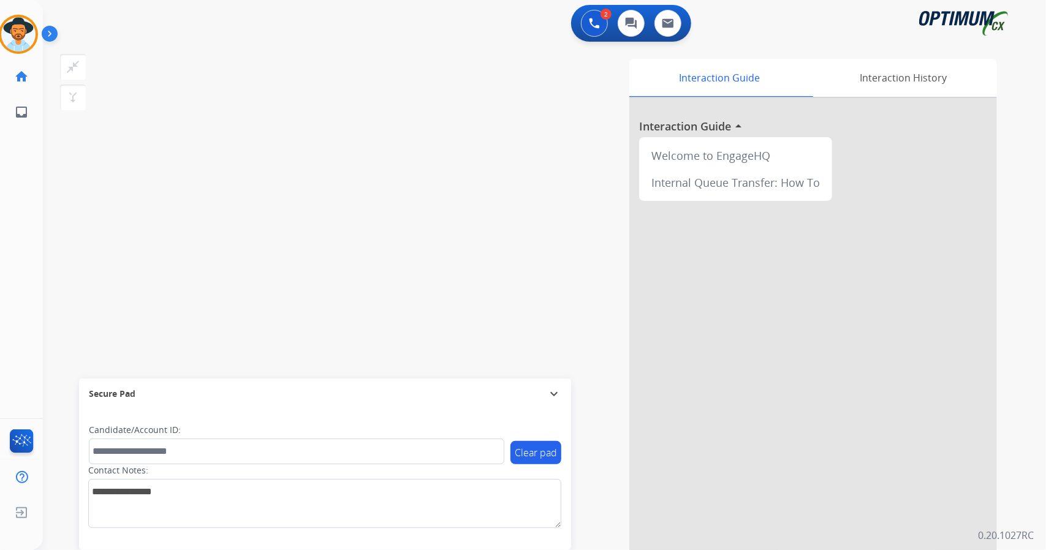
click at [364, 208] on div "swap_horiz Break voice bridge close_fullscreen Connect 3-Way Call merge_type Se…" at bounding box center [530, 299] width 974 height 511
click at [84, 186] on div "swap_horiz Break voice bridge close_fullscreen Connect 3-Way Call merge_type Se…" at bounding box center [530, 299] width 974 height 511
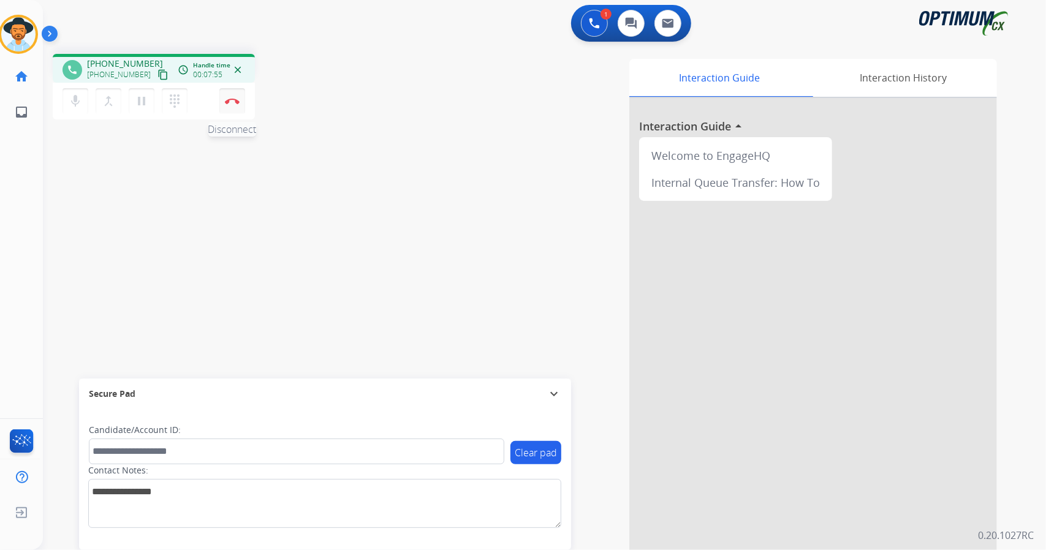
click at [228, 100] on img at bounding box center [232, 101] width 15 height 6
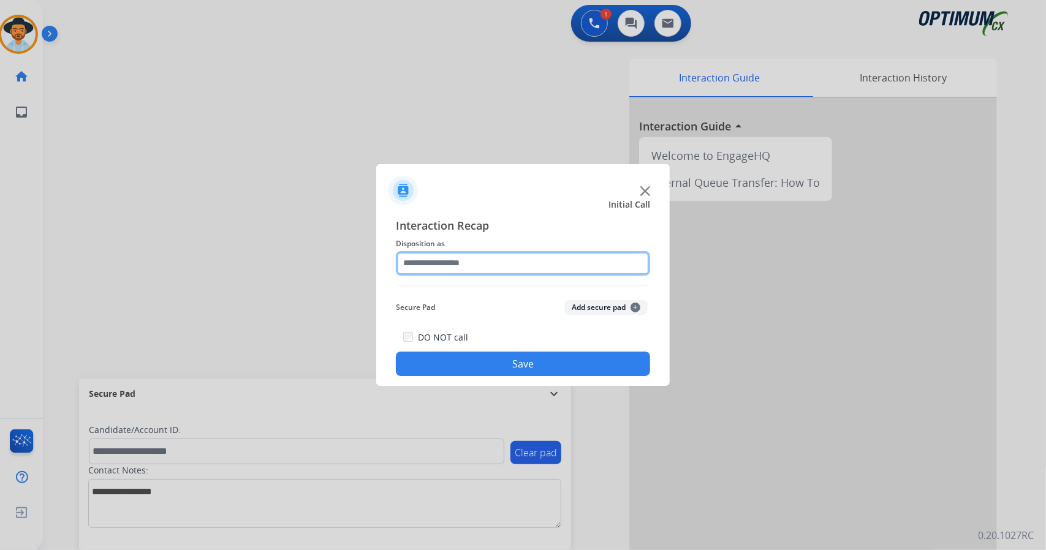
click at [429, 268] on input "text" at bounding box center [523, 263] width 254 height 25
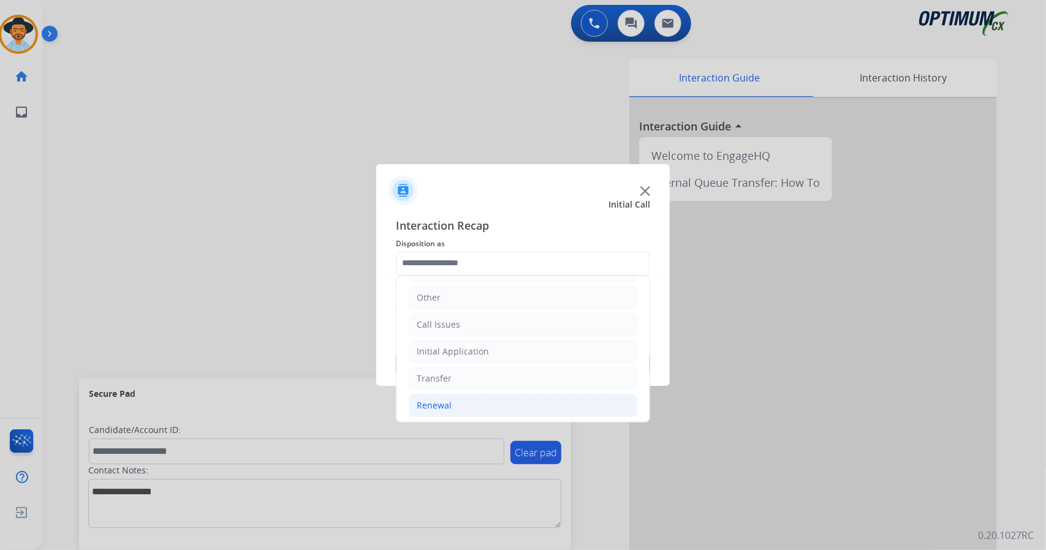
click at [477, 404] on li "Renewal" at bounding box center [523, 405] width 229 height 23
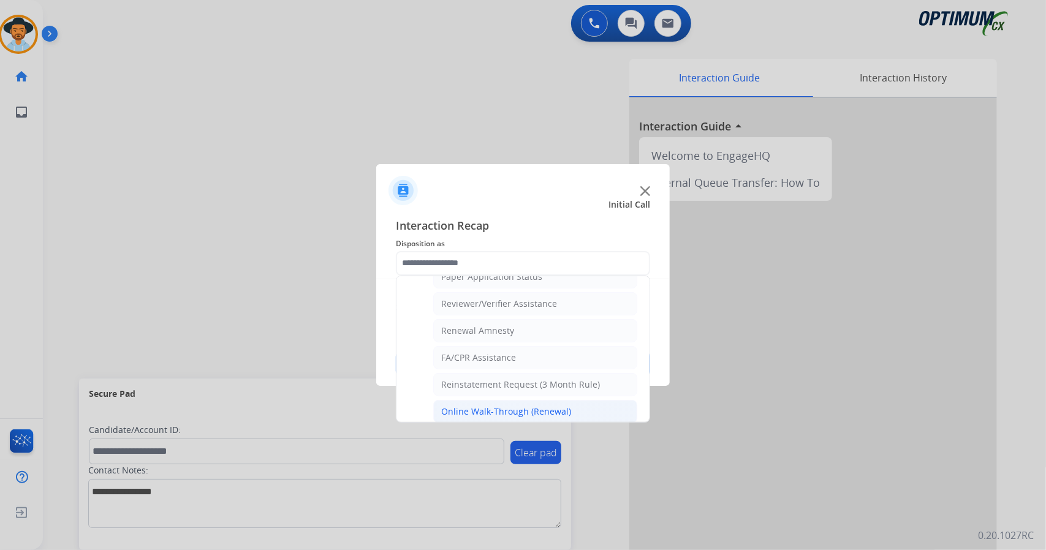
click at [468, 406] on div "Online Walk-Through (Renewal)" at bounding box center [506, 412] width 130 height 12
type input "**********"
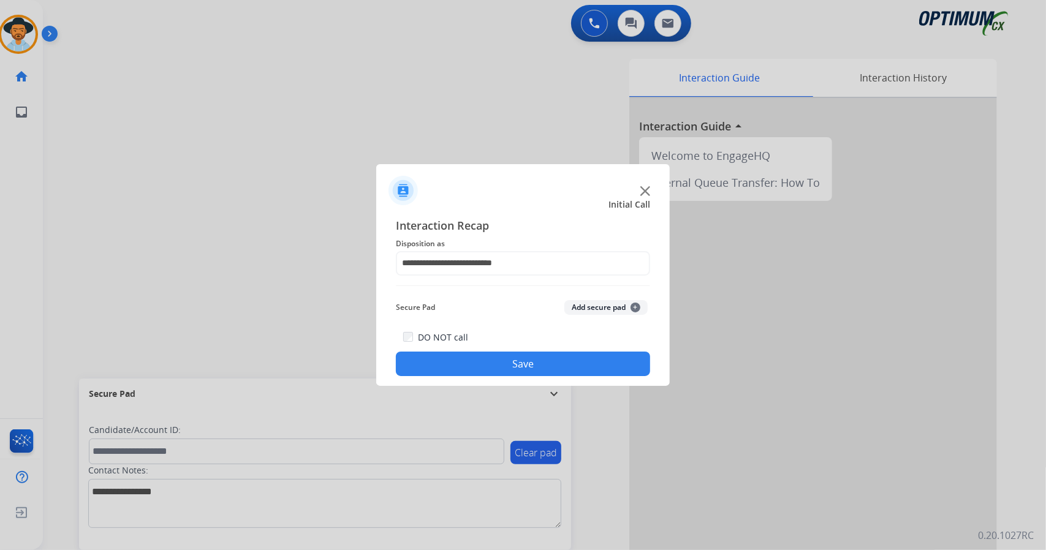
click at [458, 363] on button "Save" at bounding box center [523, 364] width 254 height 25
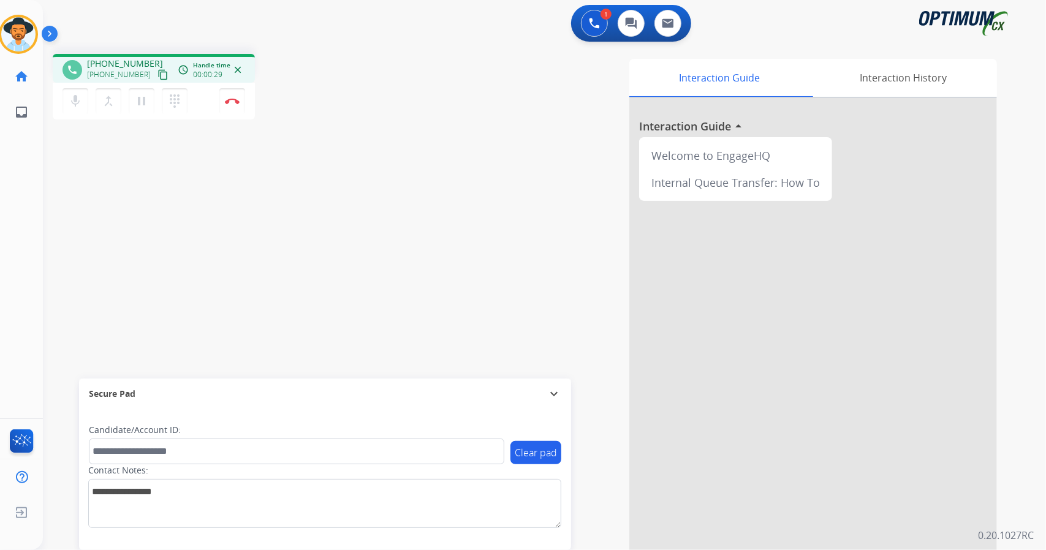
click at [0, 257] on div "[PERSON_NAME] Edit Avatar Agent: [PERSON_NAME] Profile: OCX Training home Home …" at bounding box center [21, 275] width 43 height 550
click at [240, 97] on button "Disconnect" at bounding box center [232, 101] width 26 height 26
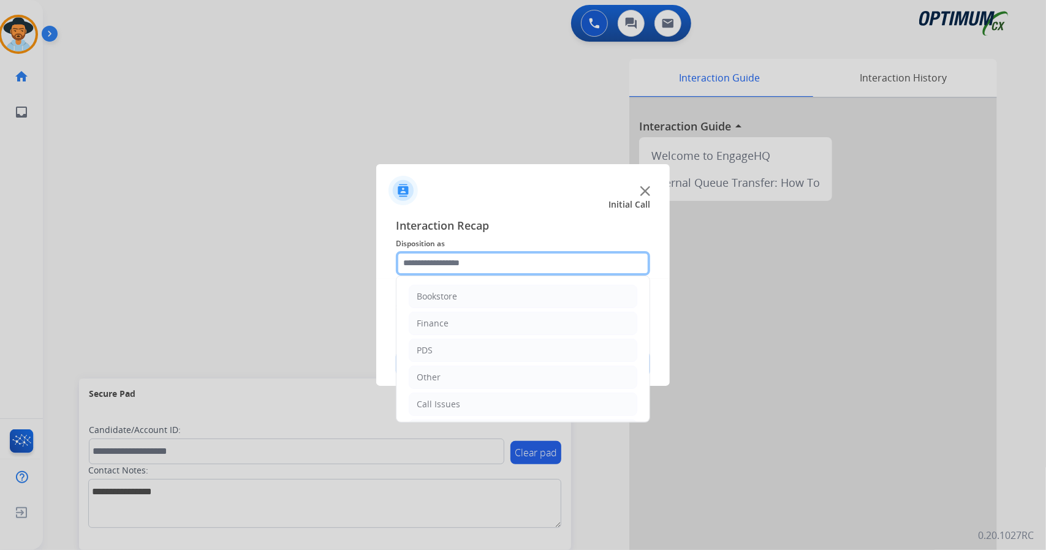
click at [500, 258] on input "text" at bounding box center [523, 263] width 254 height 25
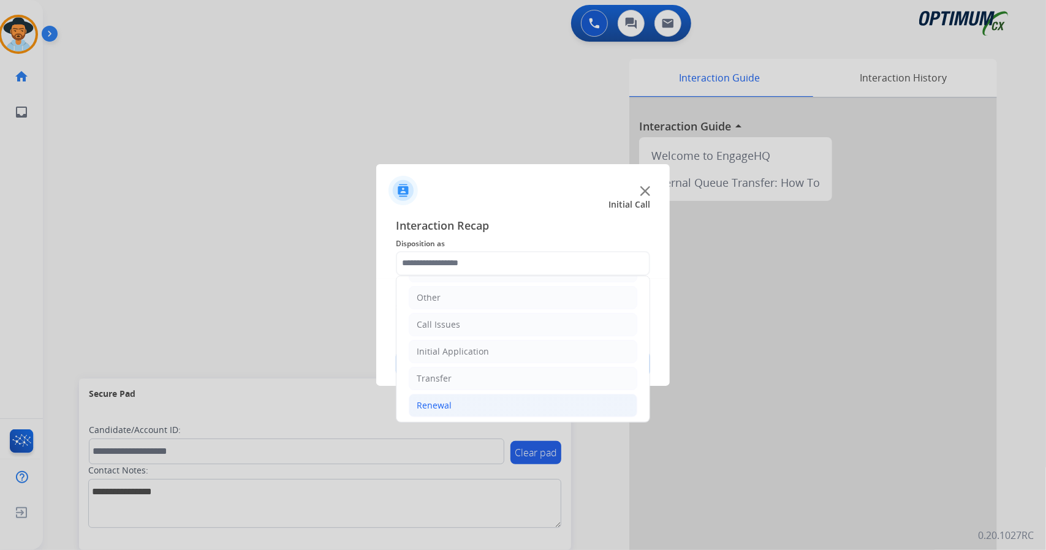
click at [482, 407] on li "Renewal" at bounding box center [523, 405] width 229 height 23
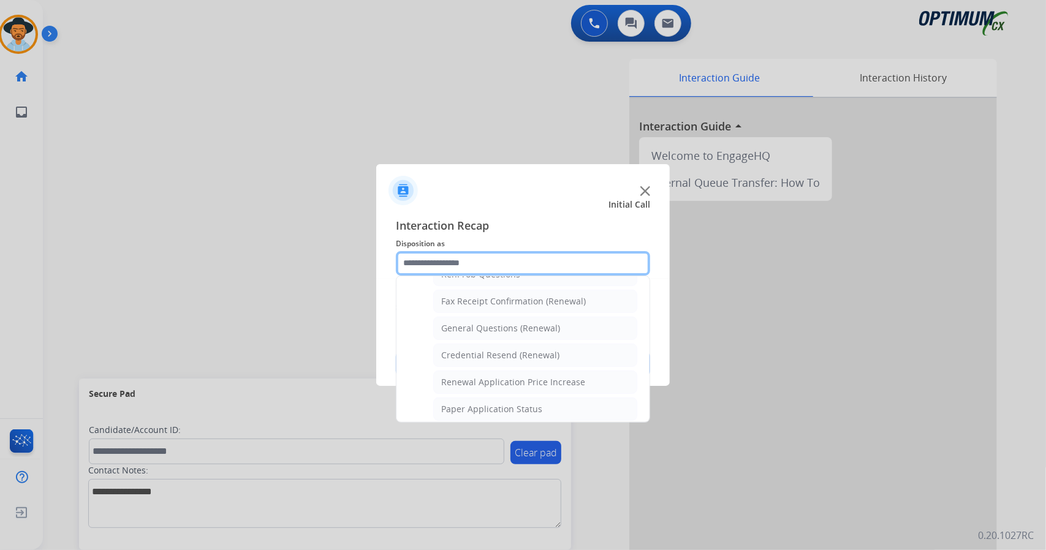
scroll to position [331, 0]
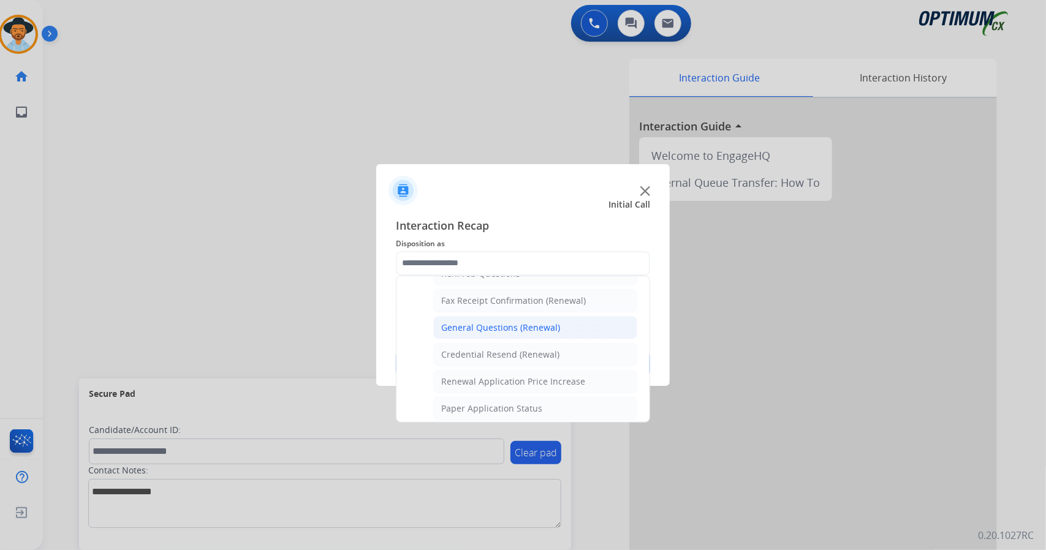
click at [464, 322] on div "General Questions (Renewal)" at bounding box center [500, 328] width 119 height 12
type input "**********"
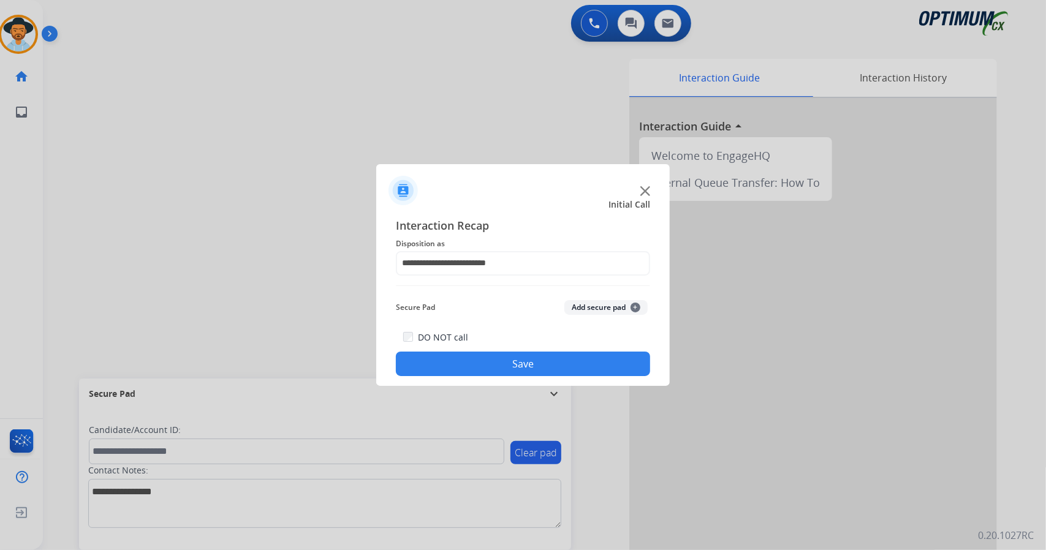
click at [464, 359] on button "Save" at bounding box center [523, 364] width 254 height 25
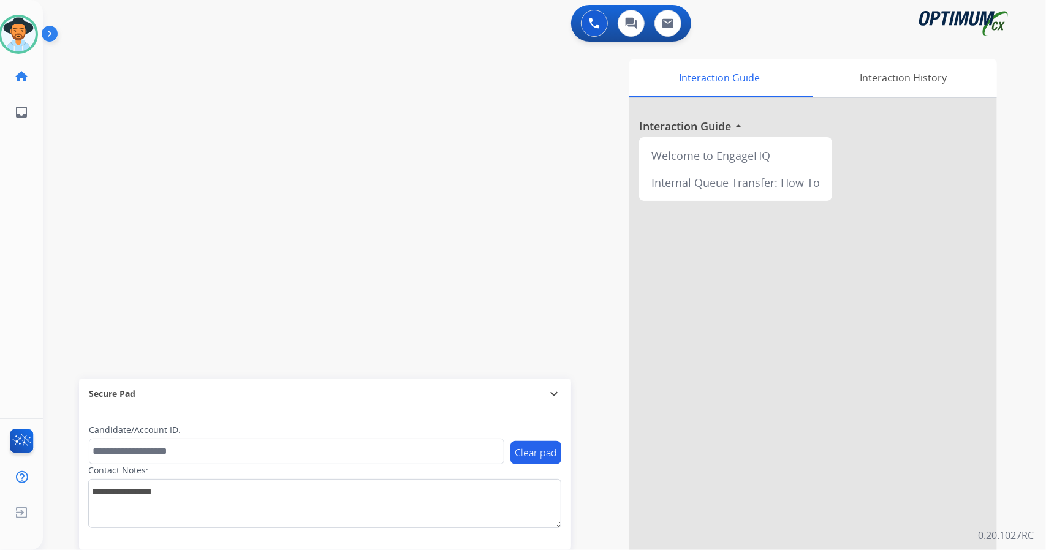
click at [208, 175] on div "swap_horiz Break voice bridge close_fullscreen Connect 3-Way Call merge_type Se…" at bounding box center [530, 299] width 974 height 511
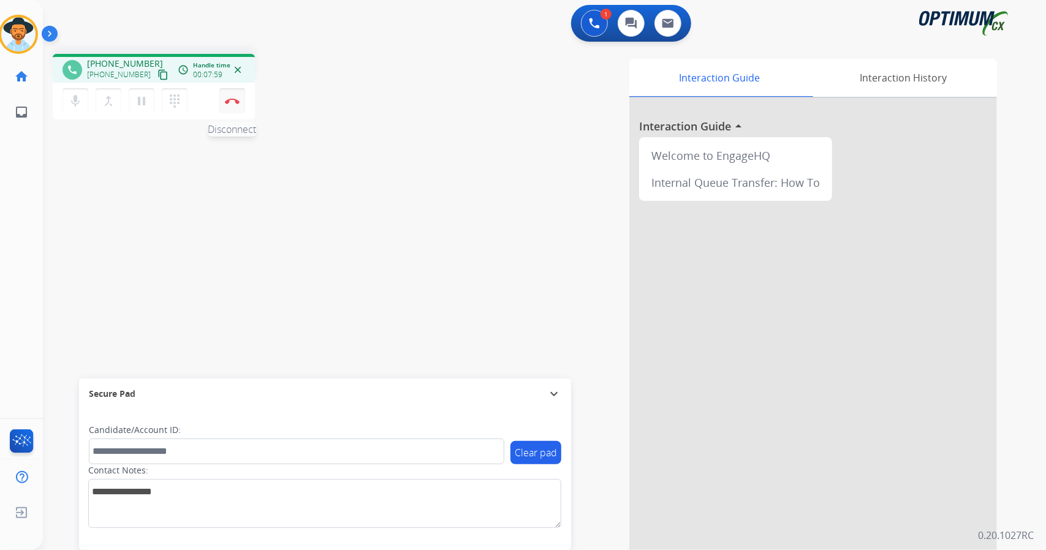
click at [232, 99] on img at bounding box center [232, 101] width 15 height 6
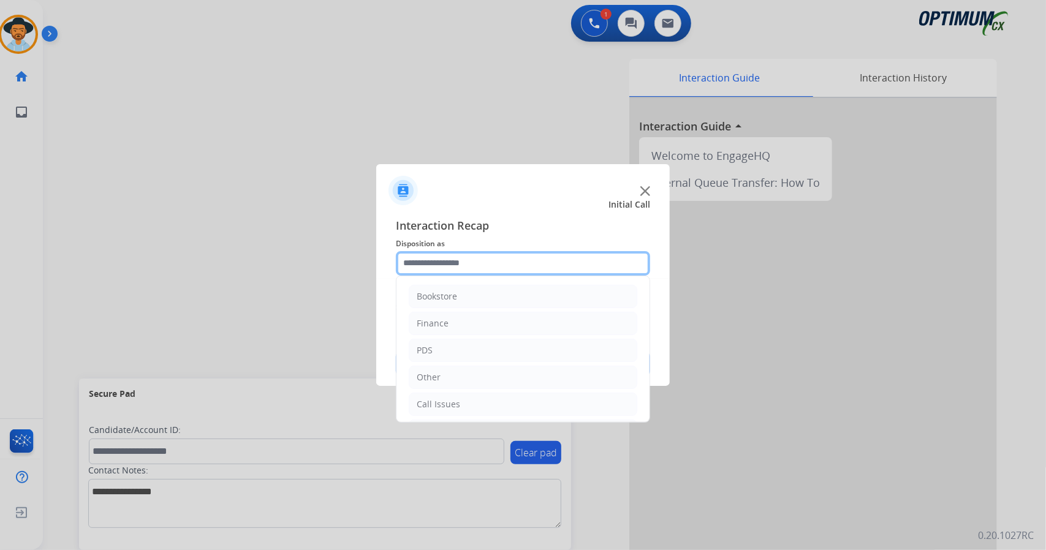
click at [456, 267] on input "text" at bounding box center [523, 263] width 254 height 25
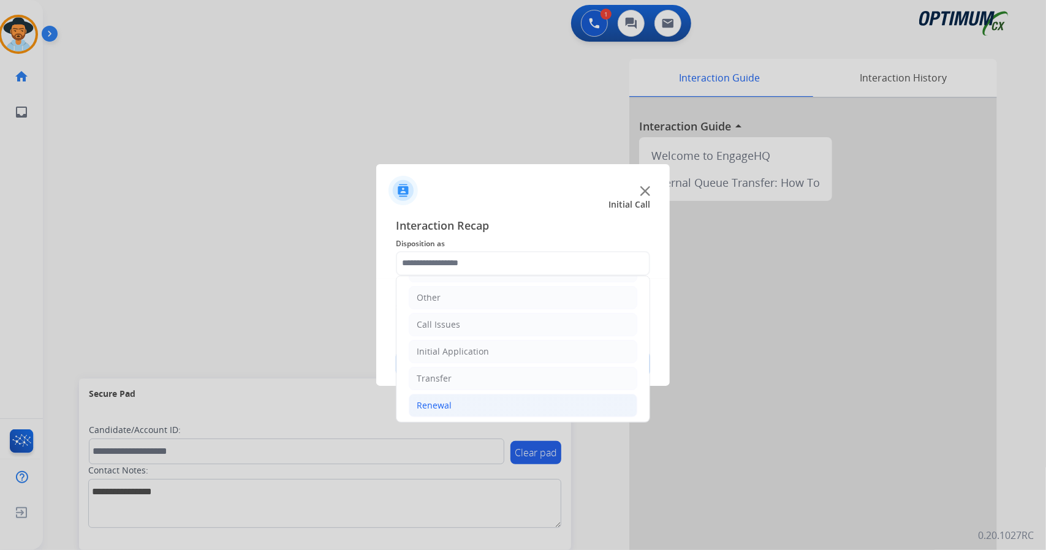
click at [486, 402] on li "Renewal" at bounding box center [523, 405] width 229 height 23
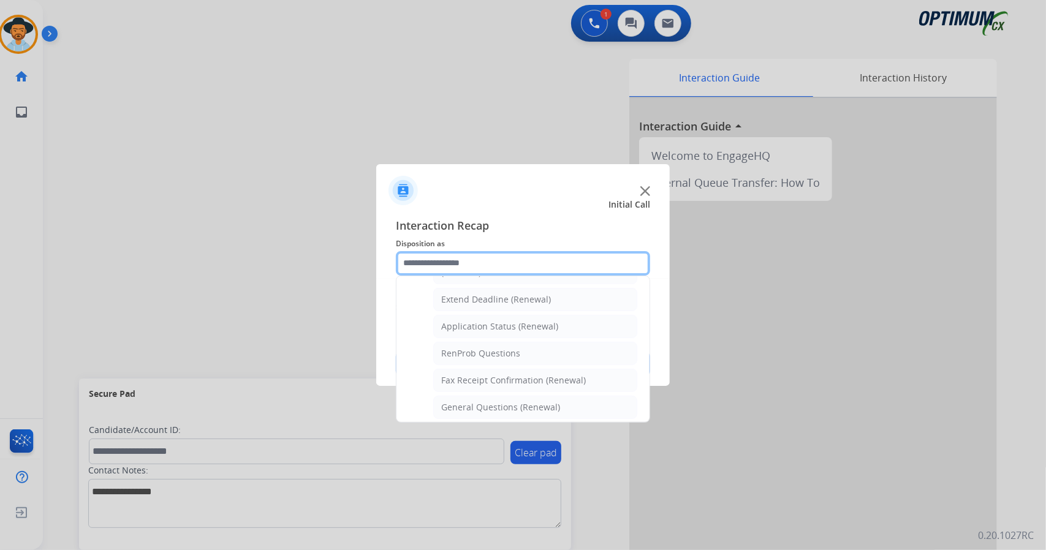
scroll to position [298, 0]
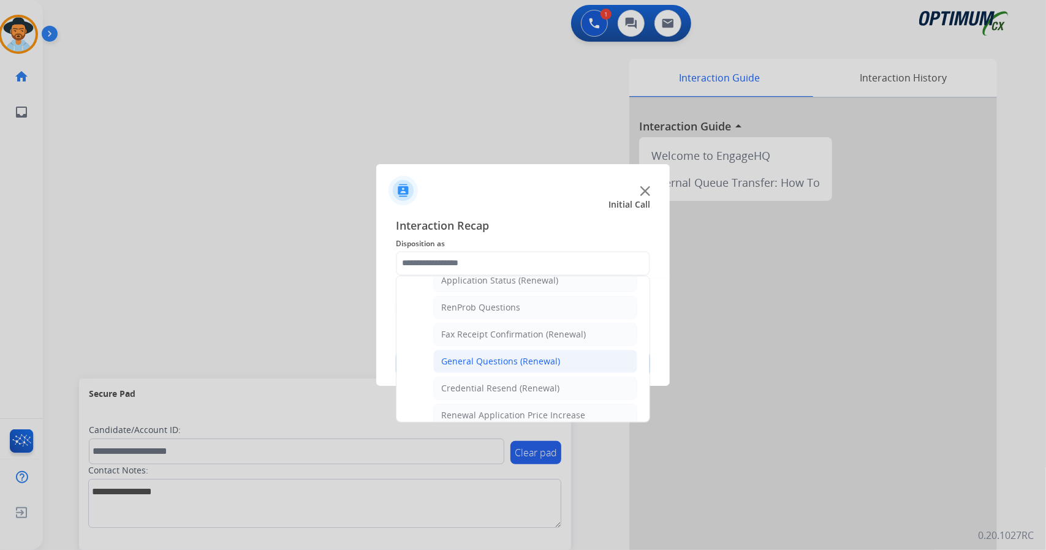
click at [481, 350] on li "General Questions (Renewal)" at bounding box center [535, 361] width 204 height 23
type input "**********"
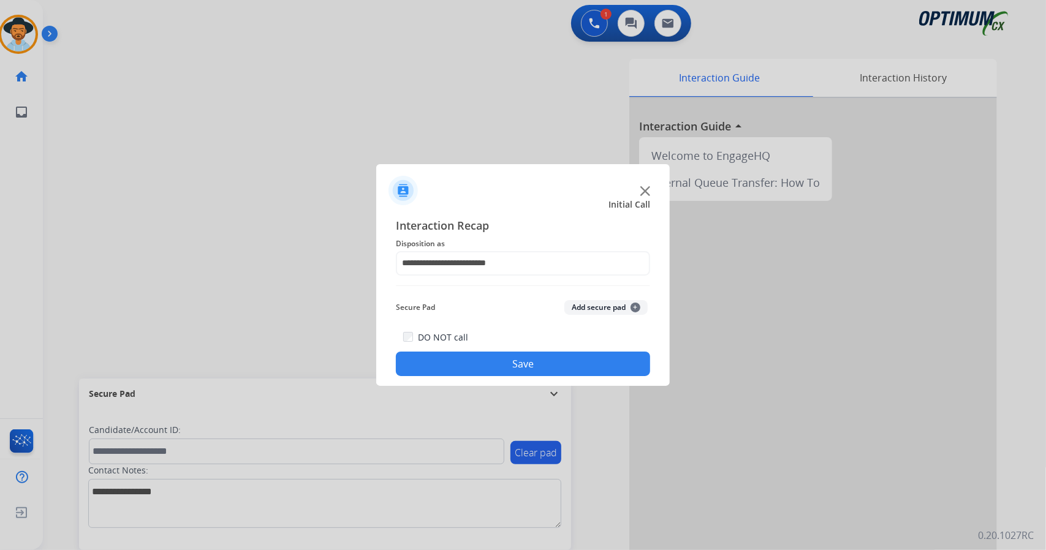
click at [493, 368] on button "Save" at bounding box center [523, 364] width 254 height 25
click at [469, 254] on input "text" at bounding box center [523, 263] width 254 height 25
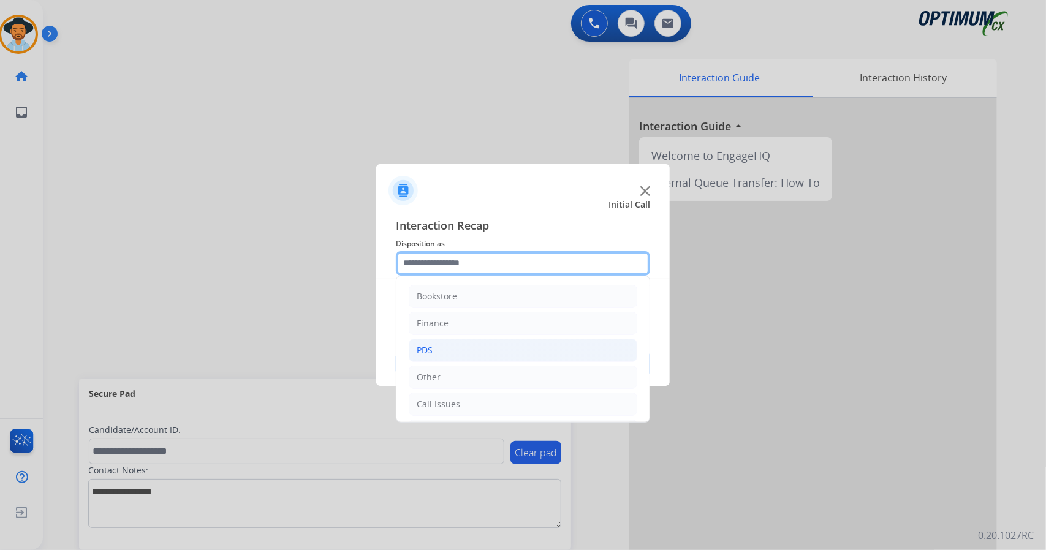
scroll to position [80, 0]
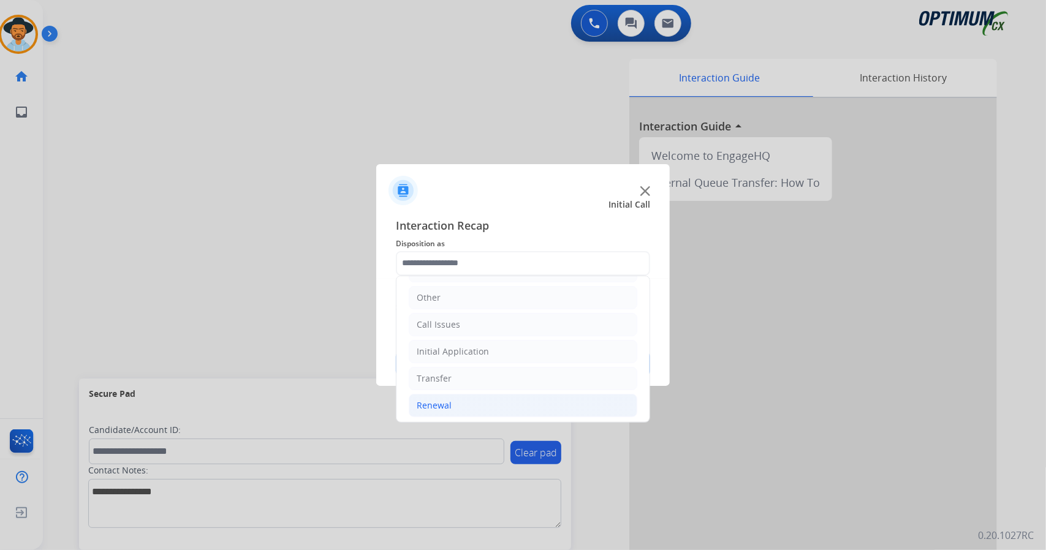
click at [455, 399] on li "Renewal" at bounding box center [523, 405] width 229 height 23
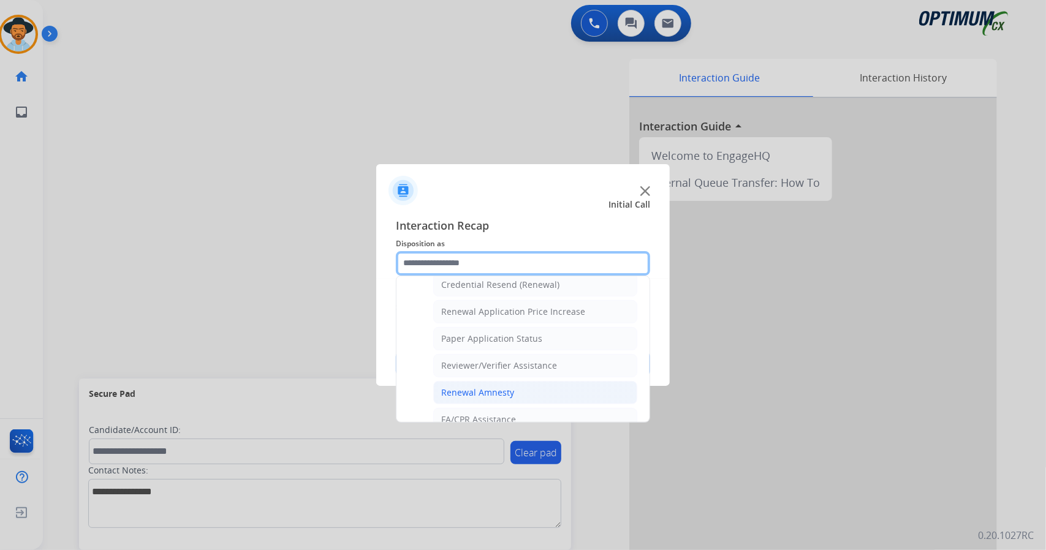
scroll to position [463, 0]
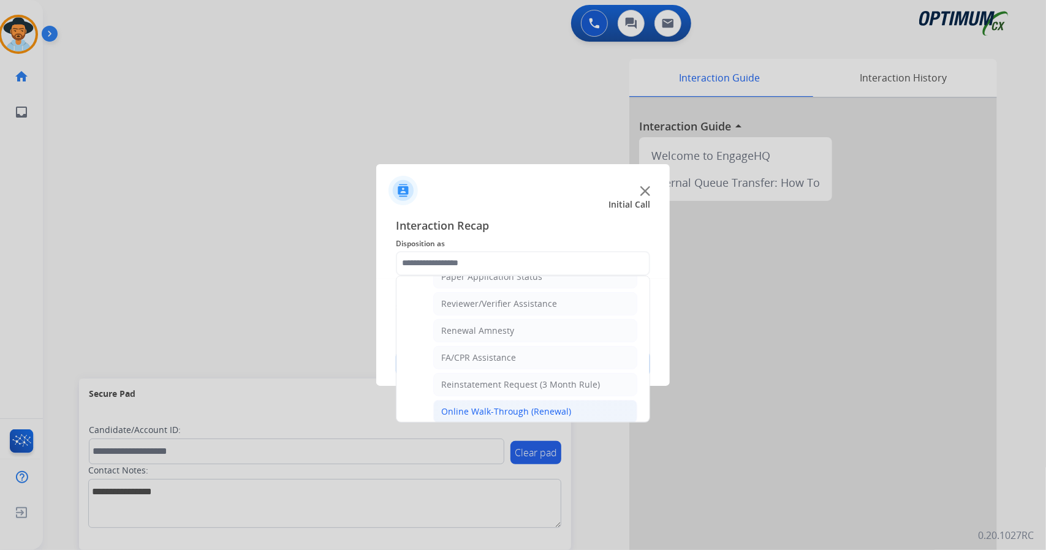
click at [512, 406] on div "Online Walk-Through (Renewal)" at bounding box center [506, 412] width 130 height 12
type input "**********"
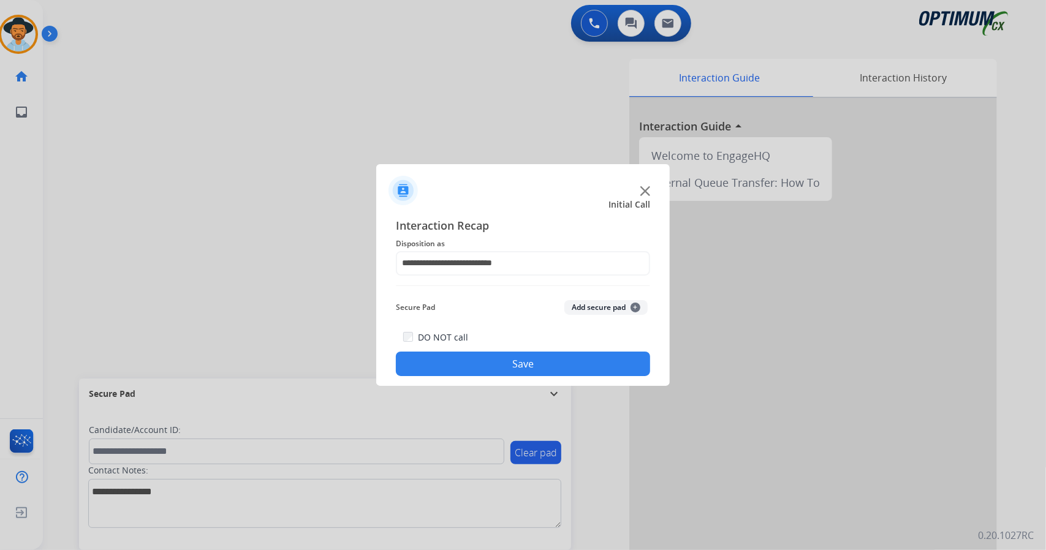
click at [493, 363] on button "Save" at bounding box center [523, 364] width 254 height 25
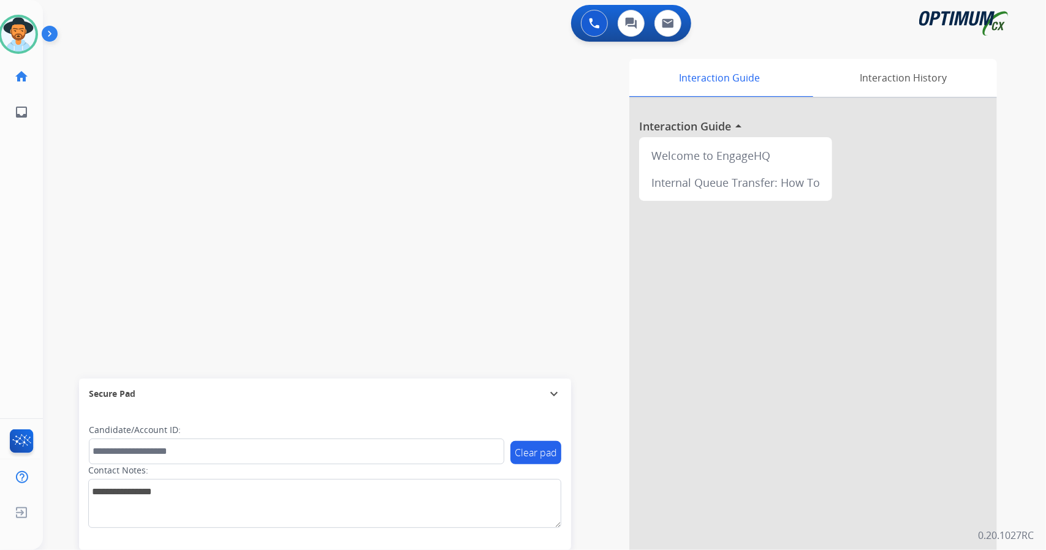
click at [204, 80] on div "swap_horiz Break voice bridge close_fullscreen Connect 3-Way Call merge_type Se…" at bounding box center [530, 299] width 974 height 511
click at [10, 31] on img at bounding box center [18, 34] width 34 height 34
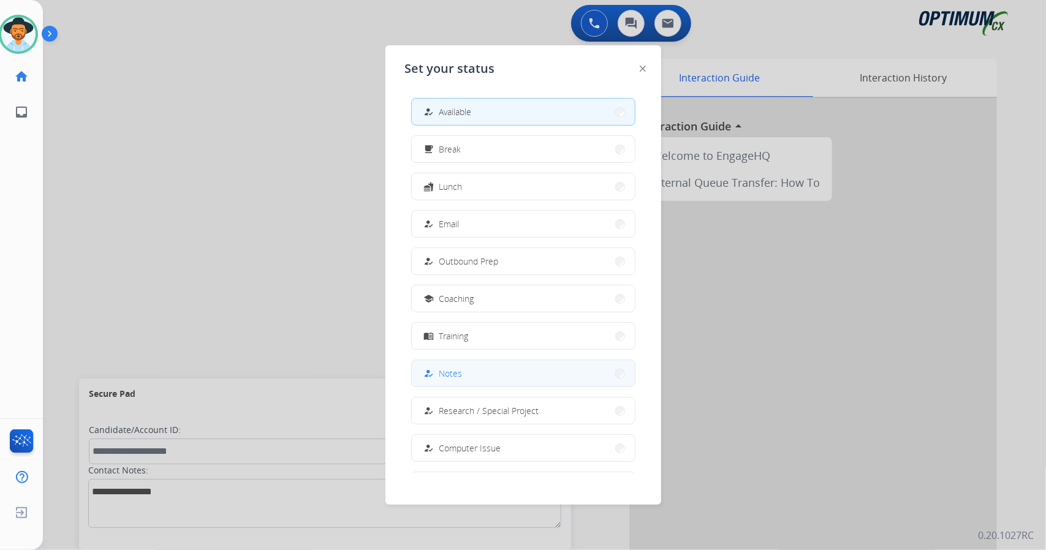
scroll to position [115, 0]
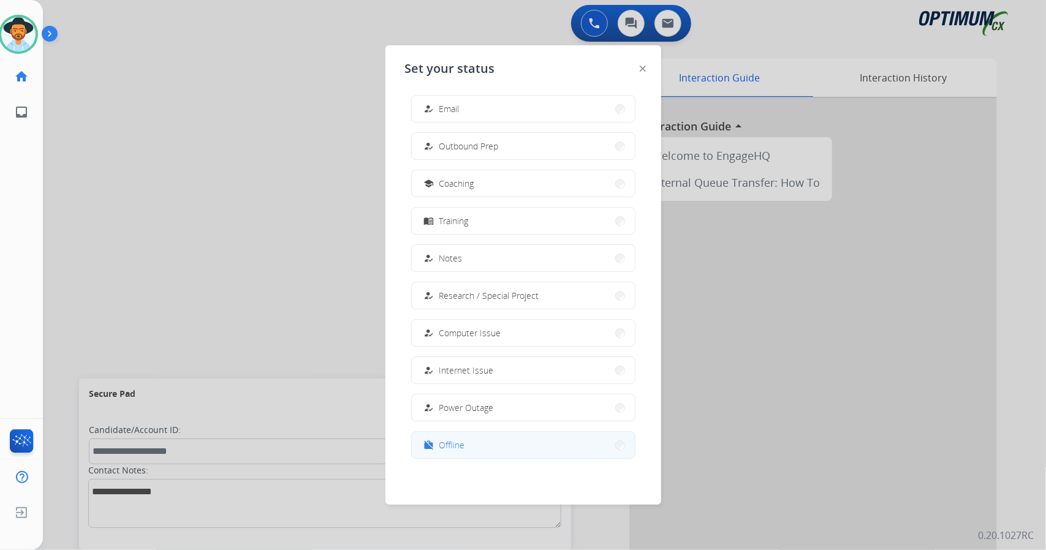
click at [510, 450] on button "work_off Offline" at bounding box center [523, 445] width 223 height 26
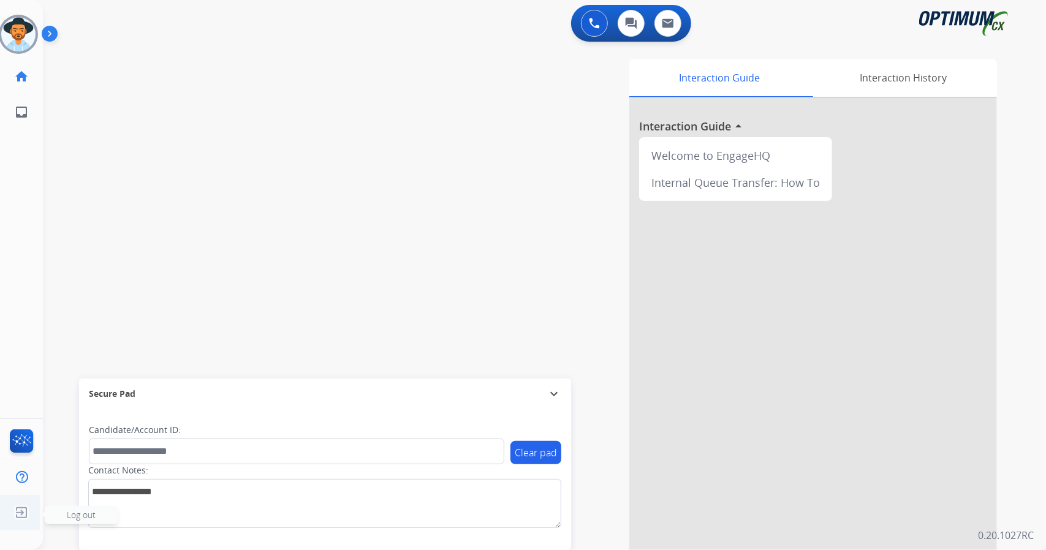
click at [15, 508] on img at bounding box center [21, 512] width 22 height 23
